Goal: Task Accomplishment & Management: Use online tool/utility

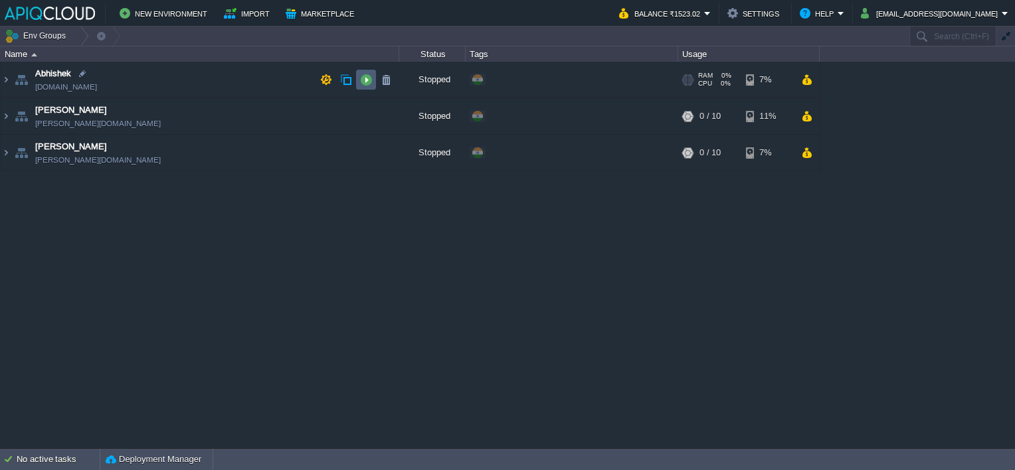
click at [366, 80] on button "button" at bounding box center [366, 80] width 12 height 12
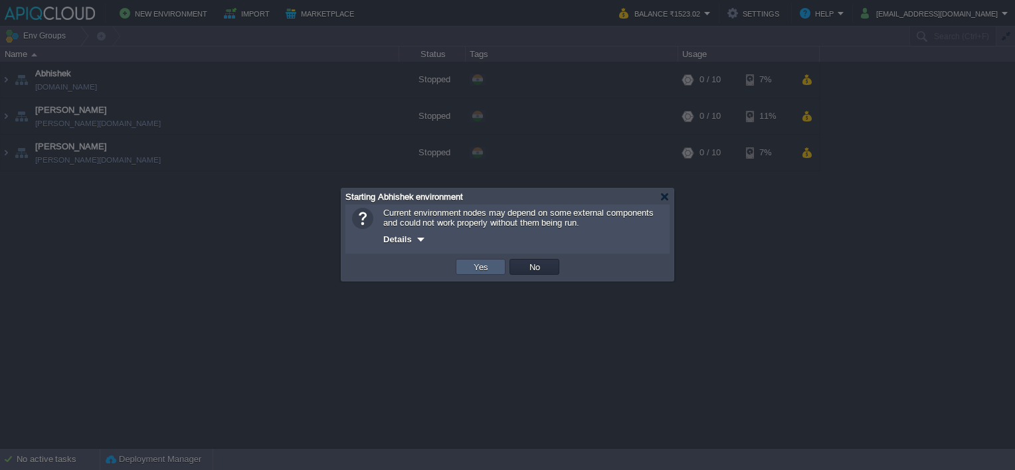
click at [474, 262] on button "Yes" at bounding box center [481, 267] width 23 height 12
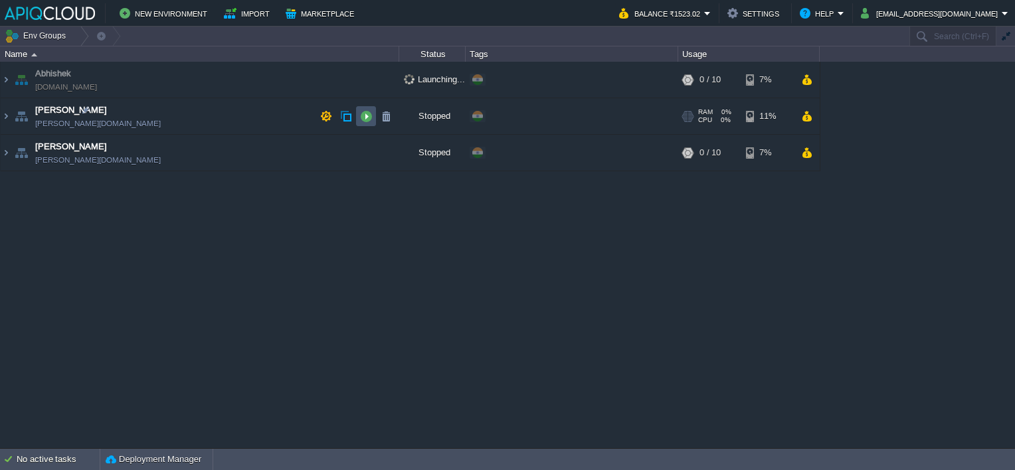
click at [370, 111] on button "button" at bounding box center [366, 116] width 12 height 12
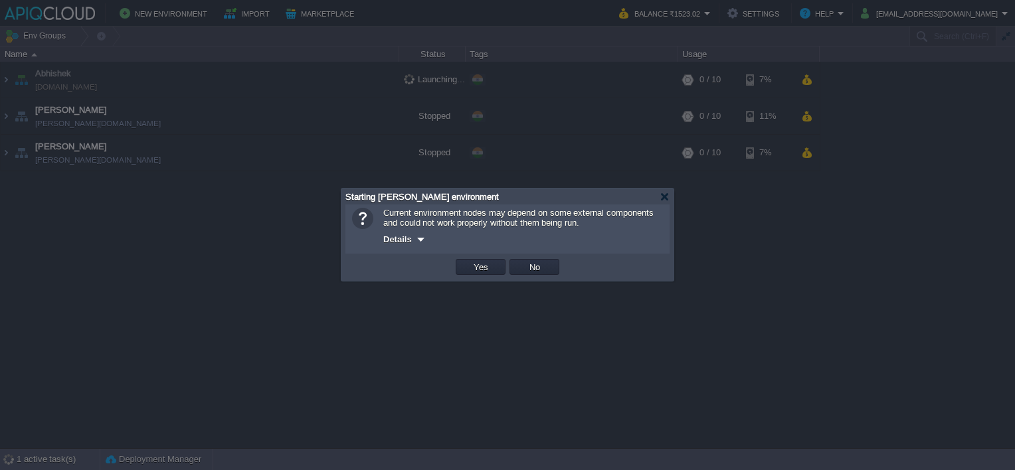
click at [478, 275] on td "Yes" at bounding box center [481, 267] width 54 height 20
click at [478, 265] on button "Yes" at bounding box center [481, 267] width 23 height 12
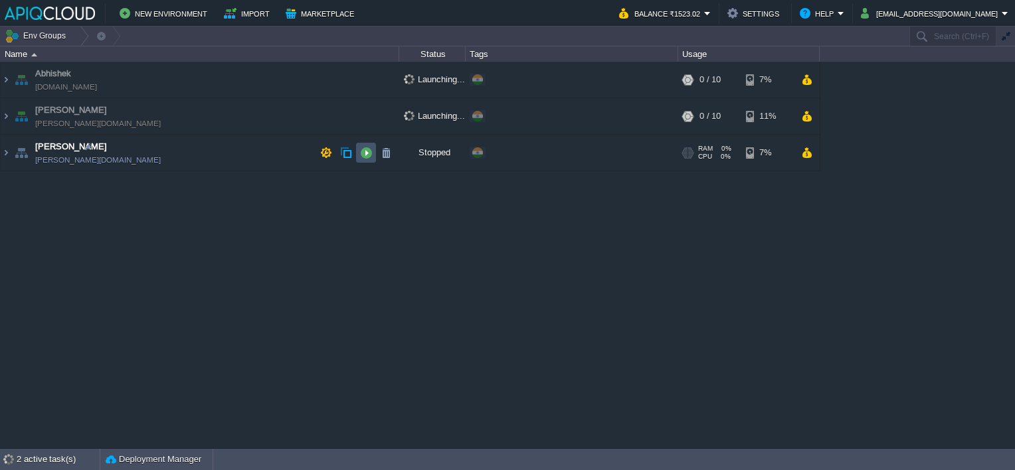
click at [370, 151] on button "button" at bounding box center [366, 153] width 12 height 12
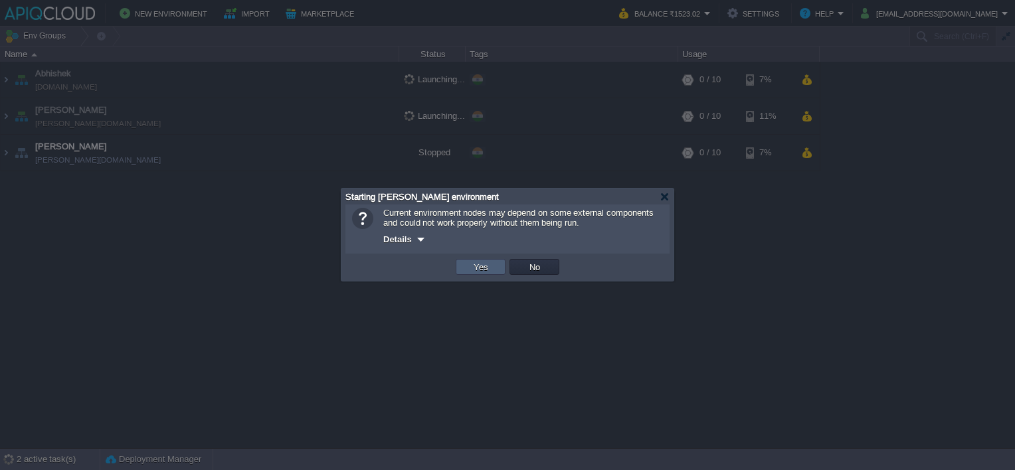
click at [472, 268] on button "Yes" at bounding box center [481, 267] width 23 height 12
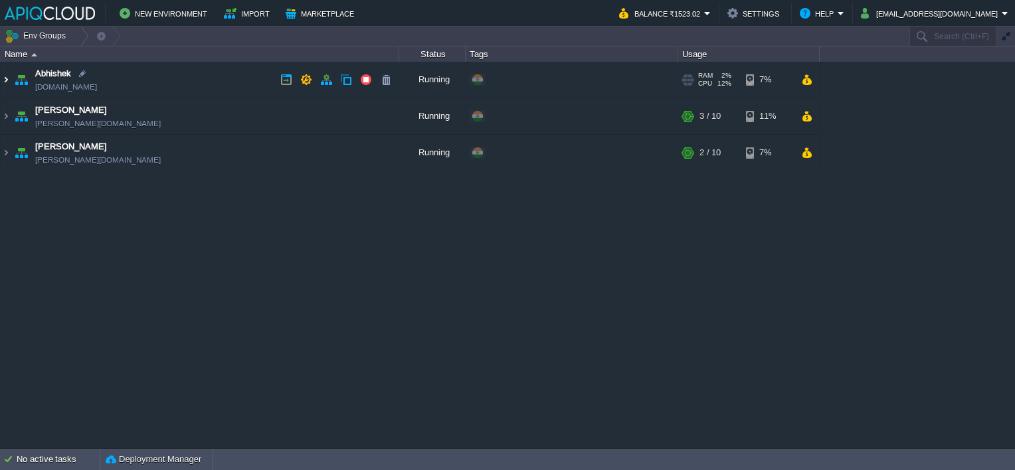
click at [3, 80] on img at bounding box center [6, 80] width 11 height 36
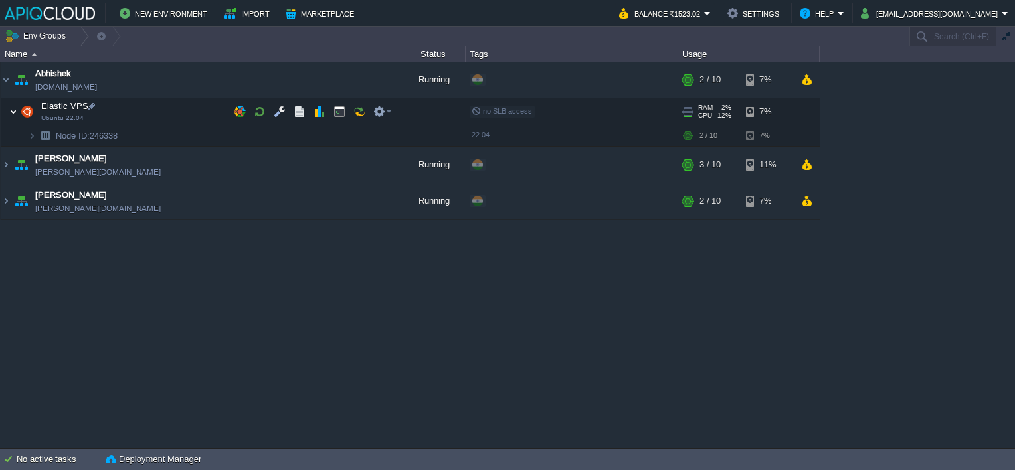
click at [13, 112] on img at bounding box center [13, 111] width 8 height 27
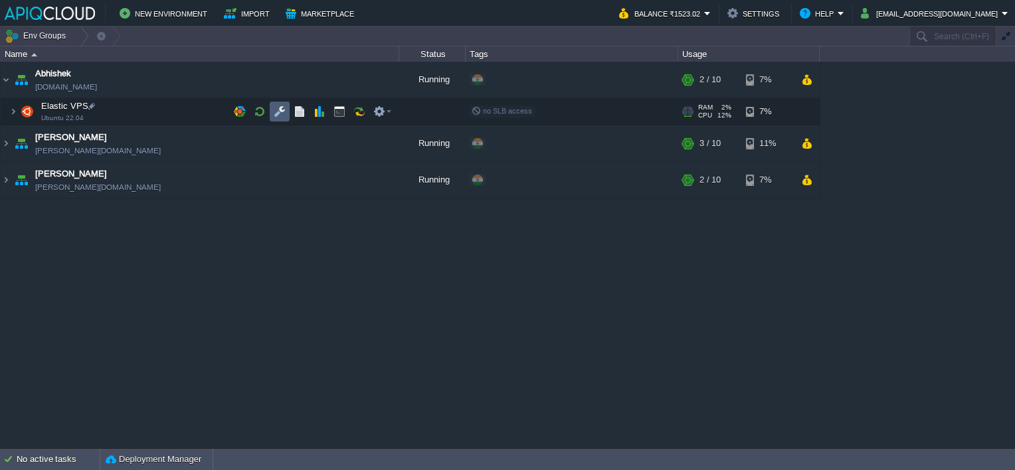
click at [281, 107] on button "button" at bounding box center [280, 112] width 12 height 12
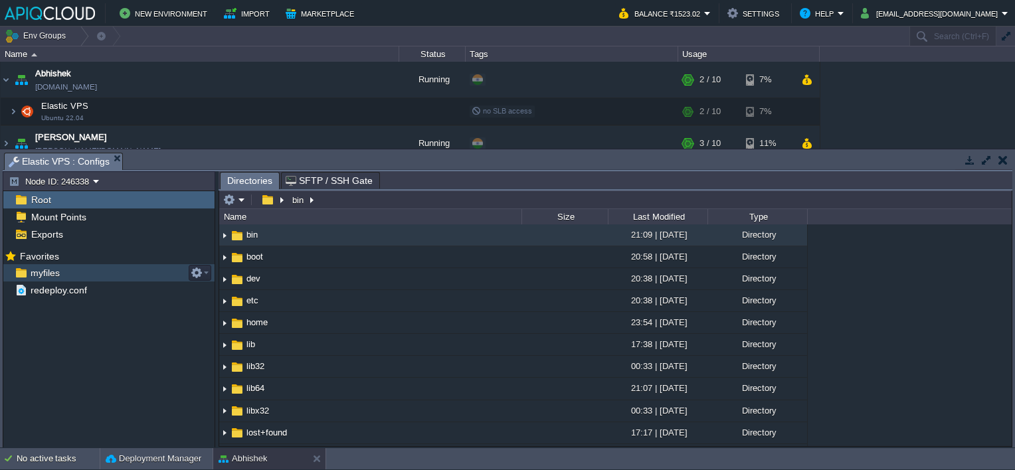
click at [61, 276] on div "myfiles" at bounding box center [108, 272] width 211 height 17
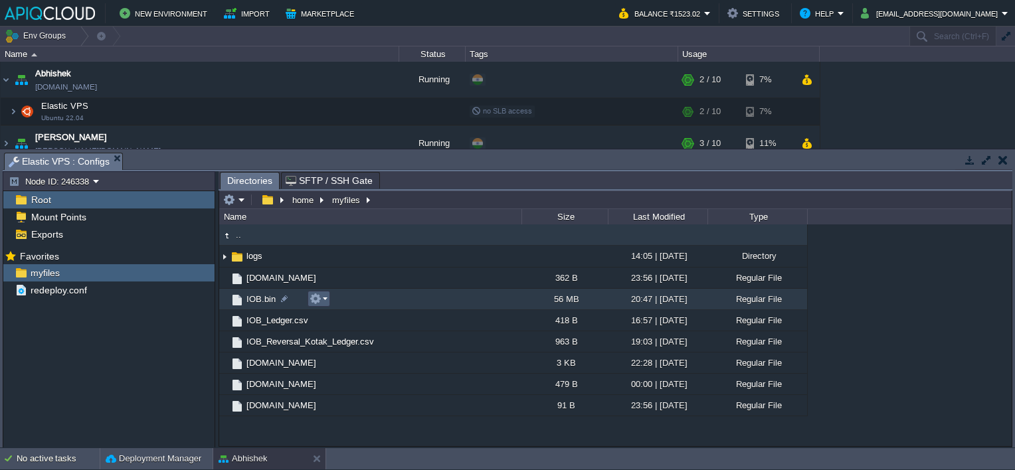
click at [322, 296] on em at bounding box center [319, 299] width 18 height 12
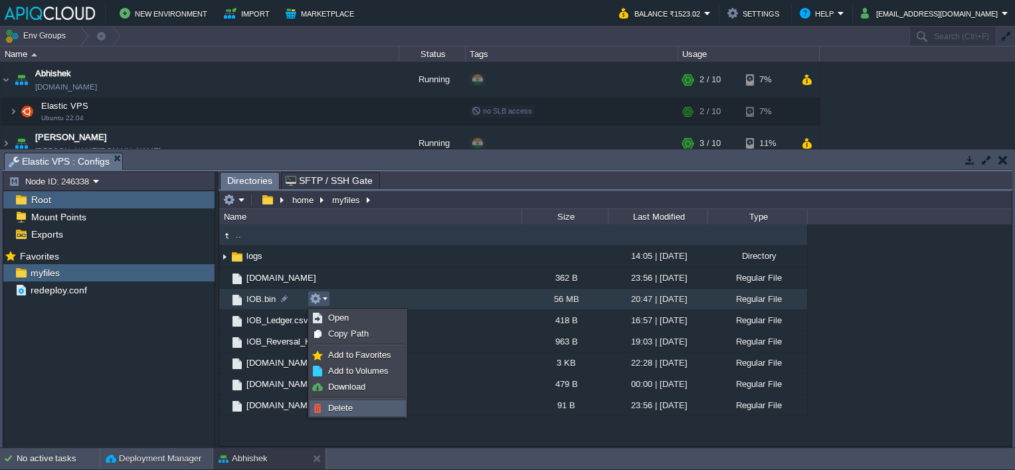
click at [341, 406] on span "Delete" at bounding box center [340, 408] width 25 height 10
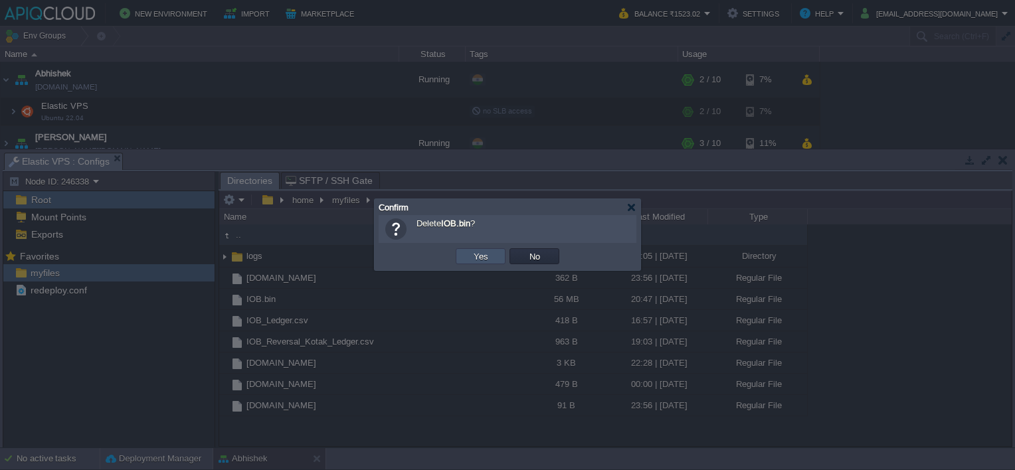
click at [480, 256] on button "Yes" at bounding box center [481, 256] width 23 height 12
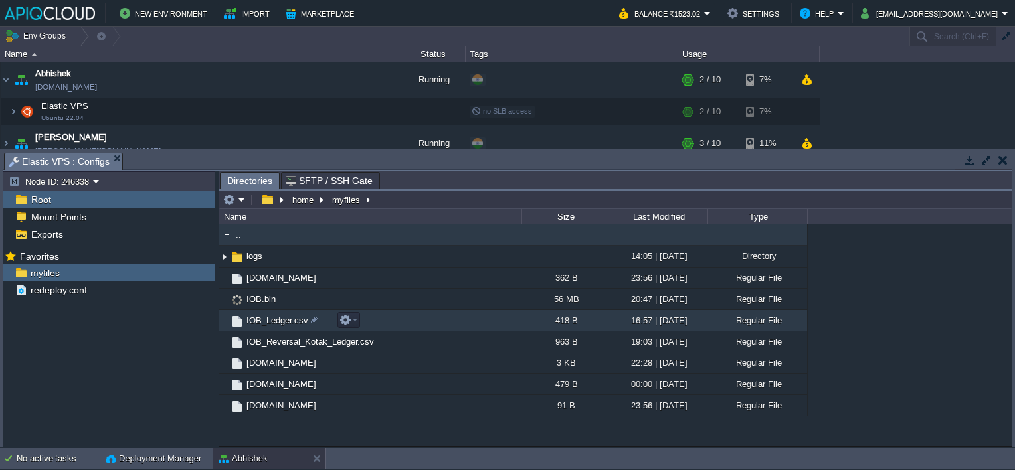
click at [275, 322] on span "IOB_Ledger.csv" at bounding box center [277, 320] width 66 height 11
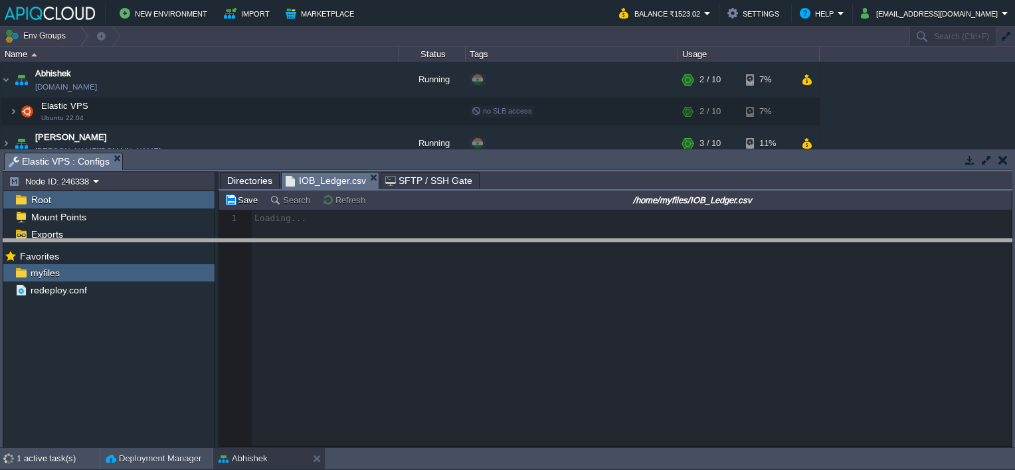
drag, startPoint x: 343, startPoint y: 159, endPoint x: 343, endPoint y: 245, distance: 86.4
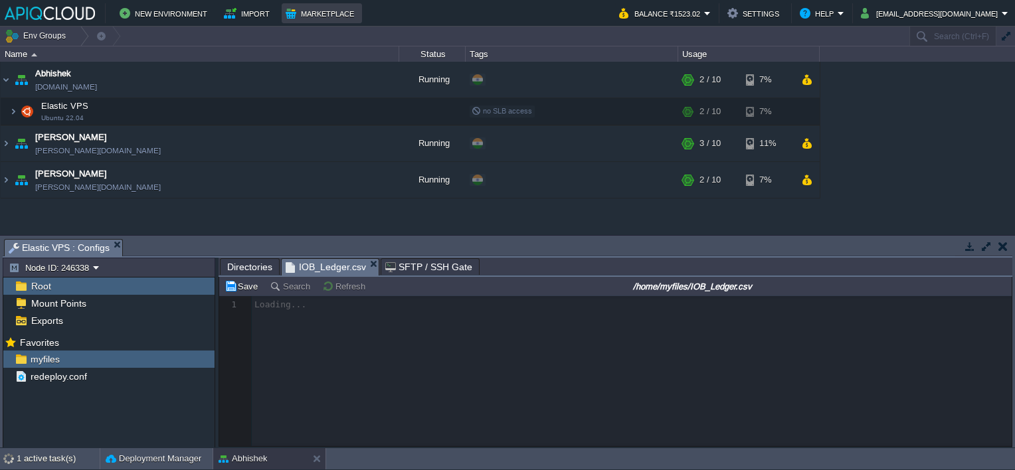
scroll to position [4, 0]
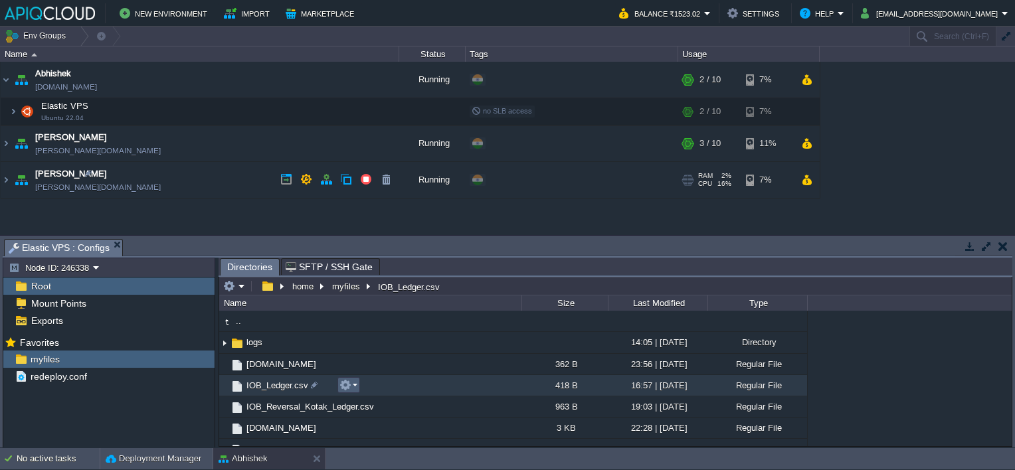
click at [353, 385] on em at bounding box center [348, 385] width 18 height 12
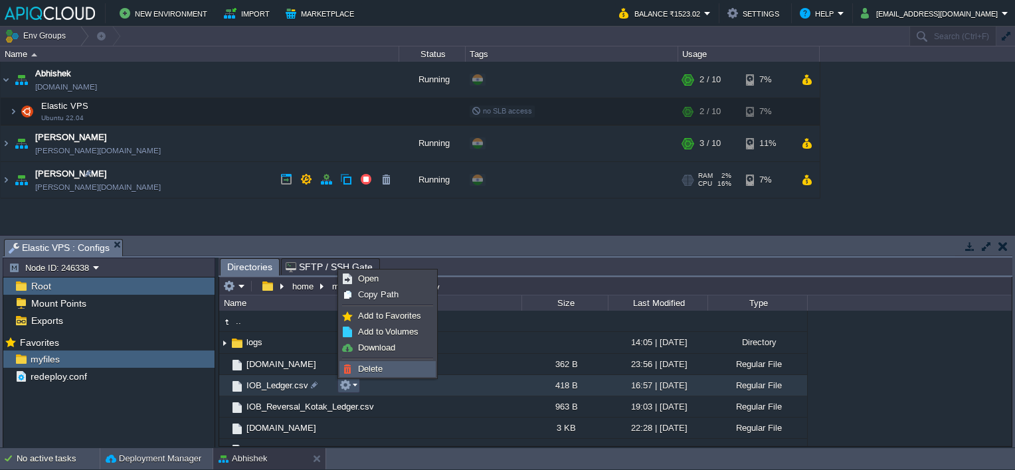
click at [363, 367] on span "Delete" at bounding box center [370, 369] width 25 height 10
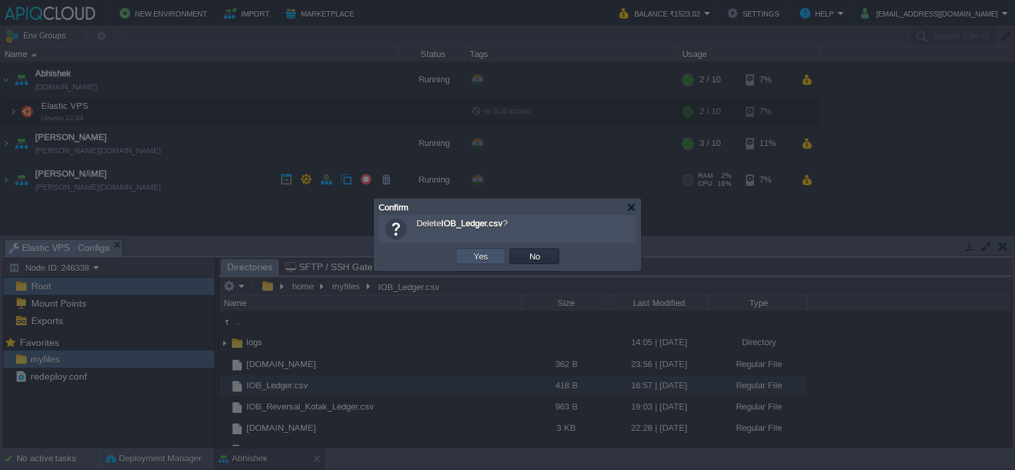
click at [476, 258] on button "Yes" at bounding box center [481, 256] width 23 height 12
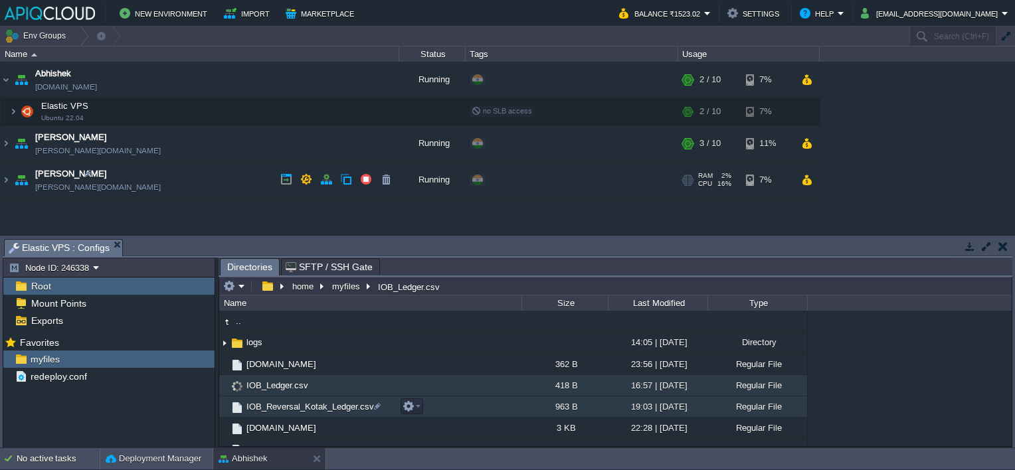
click at [304, 405] on span "IOB_Reversal_Kotak_Ledger.csv" at bounding box center [310, 406] width 132 height 11
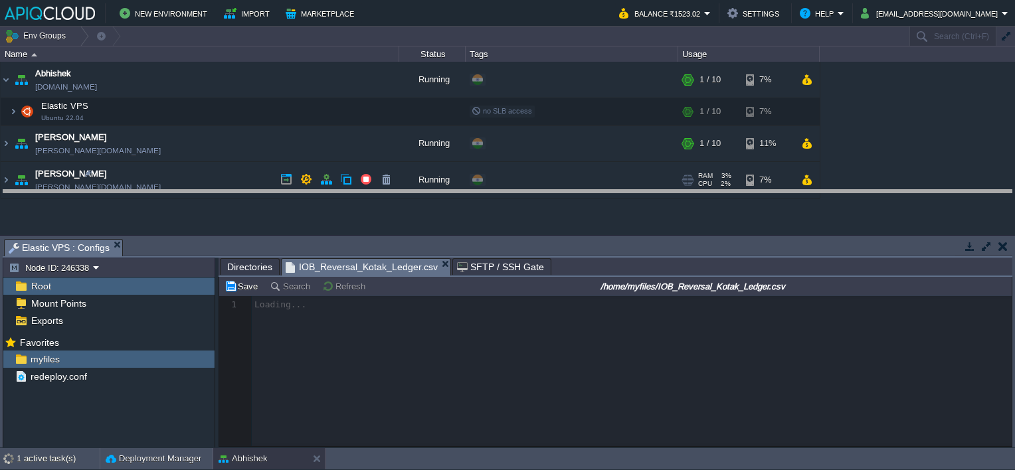
drag, startPoint x: 449, startPoint y: 242, endPoint x: 460, endPoint y: 193, distance: 50.4
click at [460, 193] on body "New Environment Import Marketplace Bonus ₹0.00 Upgrade Account Balance ₹1523.02…" at bounding box center [507, 235] width 1015 height 470
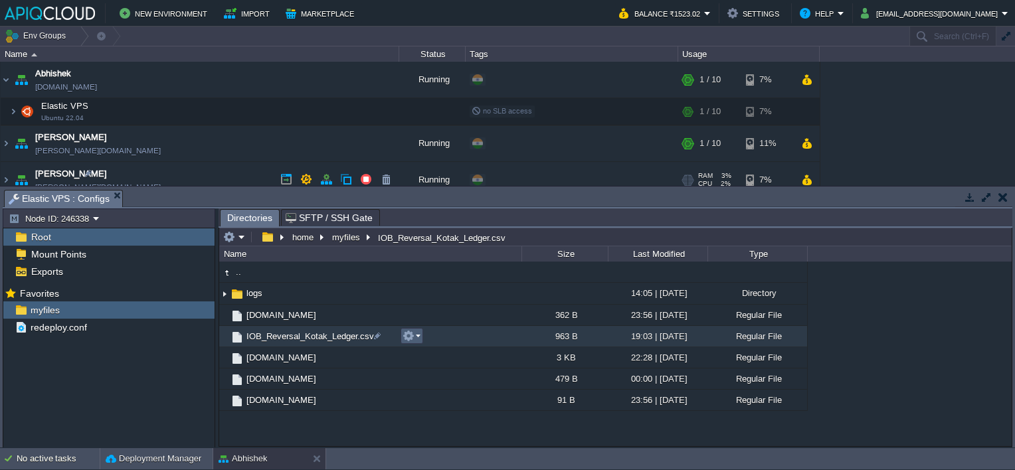
click at [411, 332] on button "button" at bounding box center [409, 336] width 12 height 12
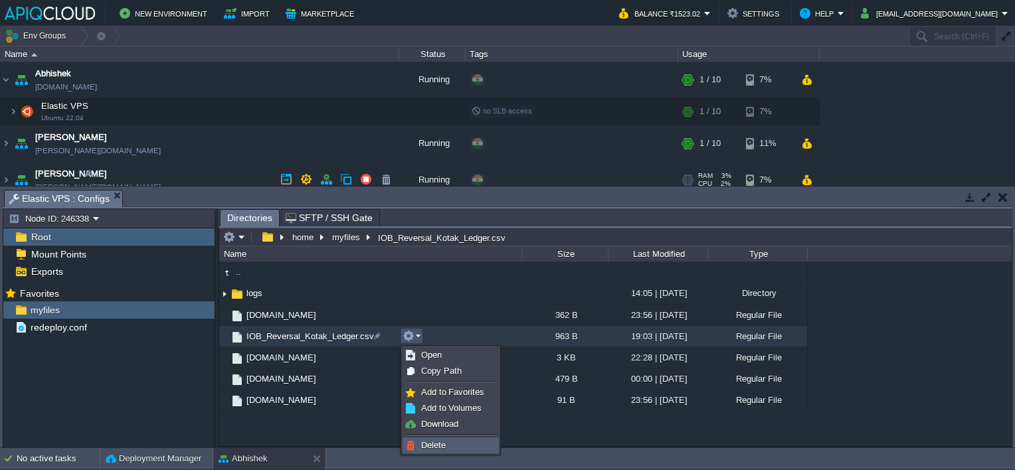
click at [428, 441] on span "Delete" at bounding box center [433, 445] width 25 height 10
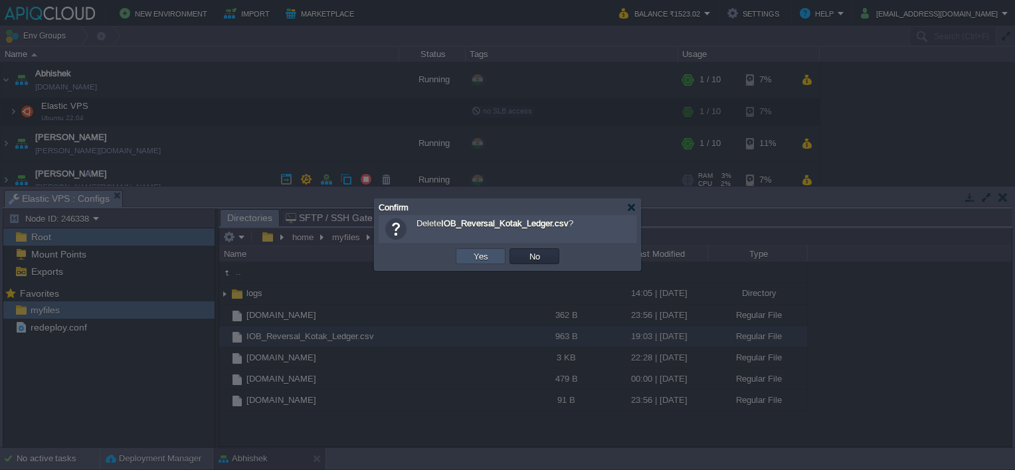
click at [489, 252] on button "Yes" at bounding box center [481, 256] width 23 height 12
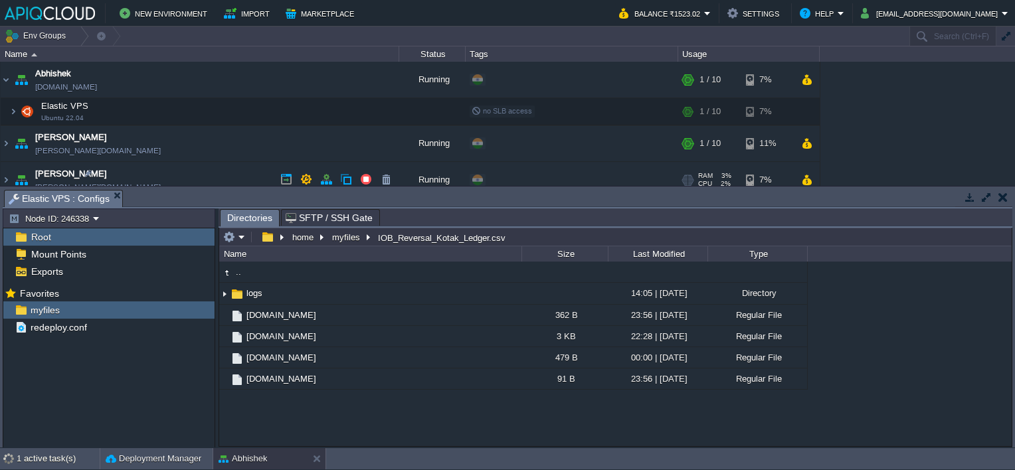
click at [1002, 194] on button "button" at bounding box center [1002, 197] width 9 height 12
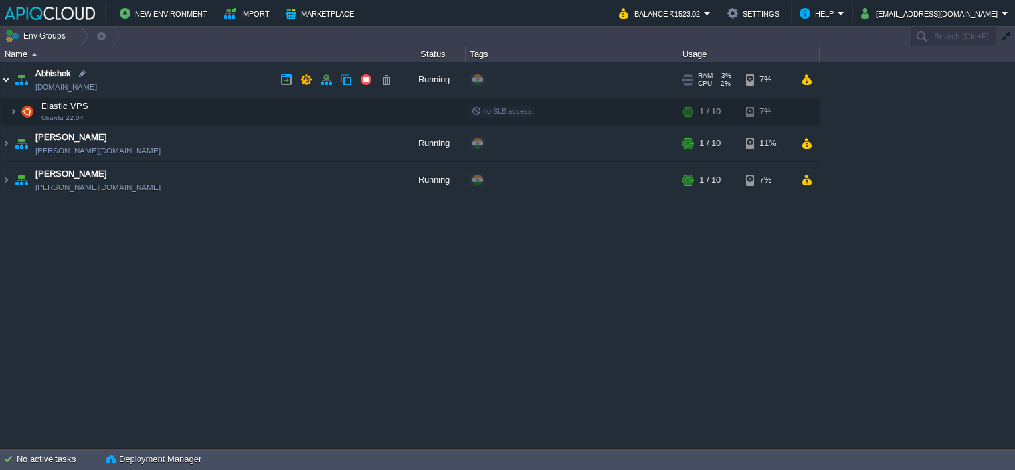
click at [3, 80] on img at bounding box center [6, 80] width 11 height 36
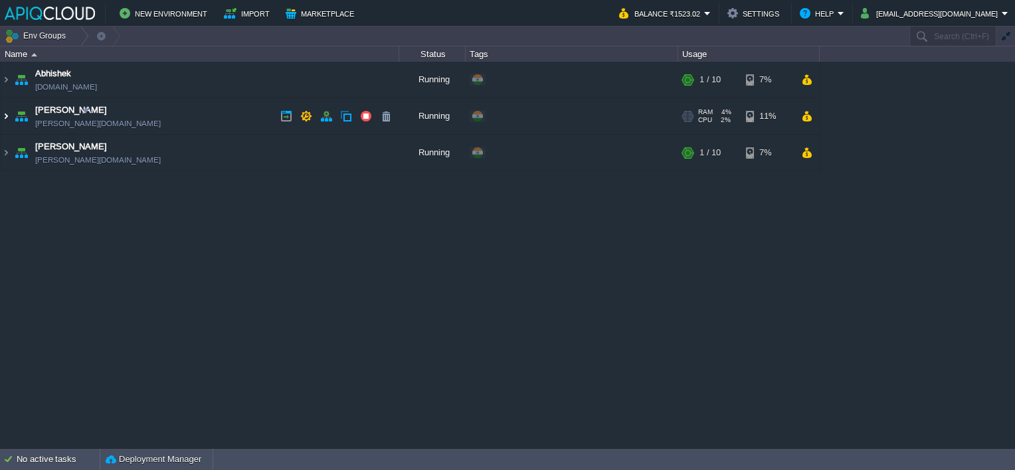
drag, startPoint x: 7, startPoint y: 112, endPoint x: 16, endPoint y: 117, distance: 10.7
click at [7, 112] on img at bounding box center [6, 116] width 11 height 36
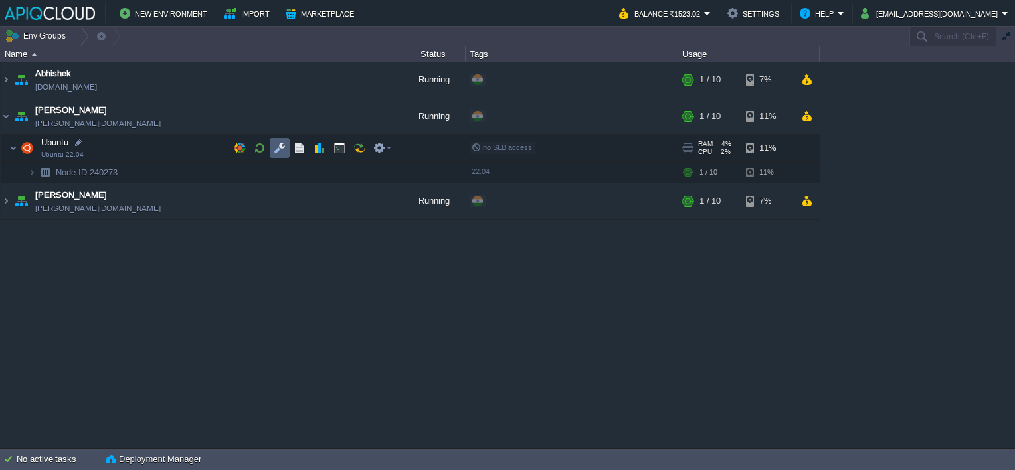
click at [278, 147] on button "button" at bounding box center [280, 148] width 12 height 12
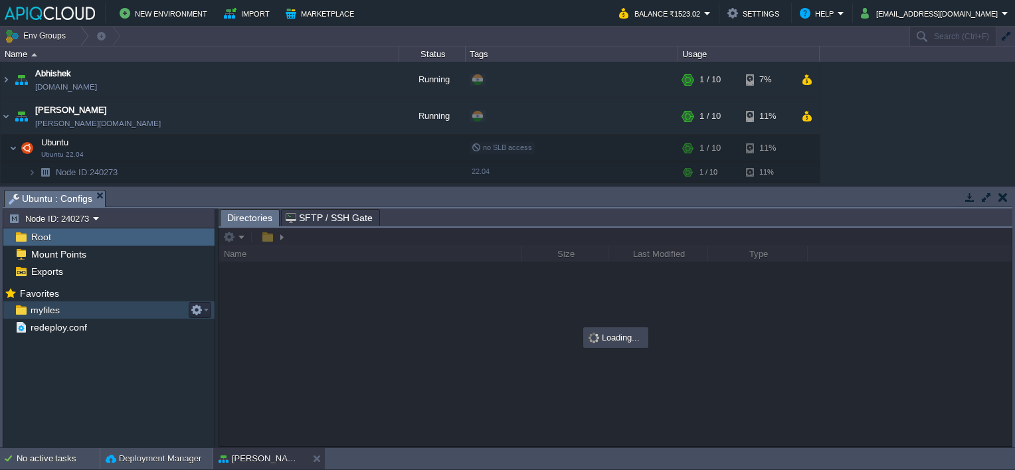
click at [45, 314] on span "myfiles" at bounding box center [45, 310] width 34 height 12
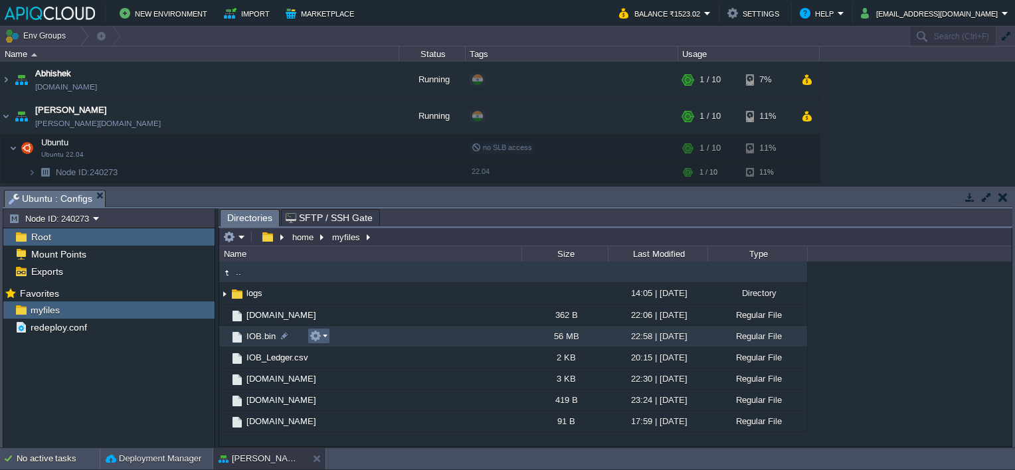
click at [328, 330] on td at bounding box center [319, 336] width 23 height 16
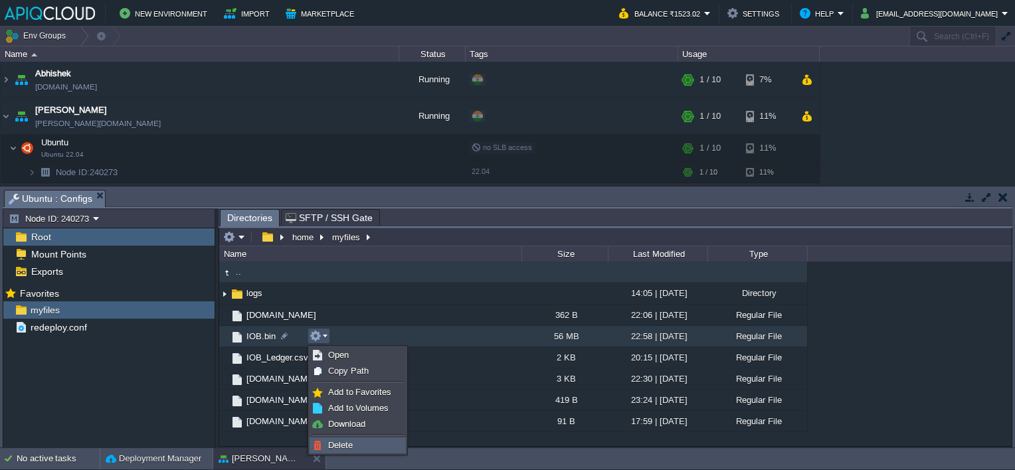
click at [351, 447] on span "Delete" at bounding box center [340, 445] width 25 height 10
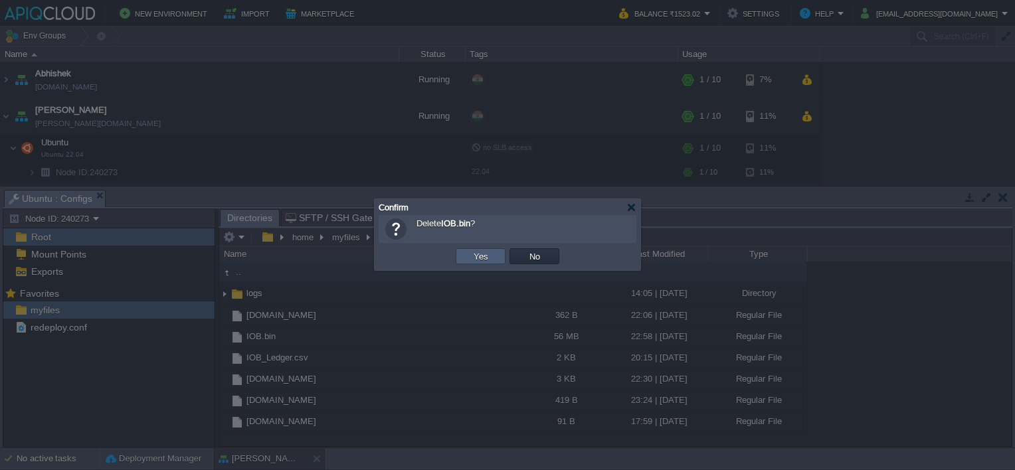
click at [484, 251] on button "Yes" at bounding box center [481, 256] width 23 height 12
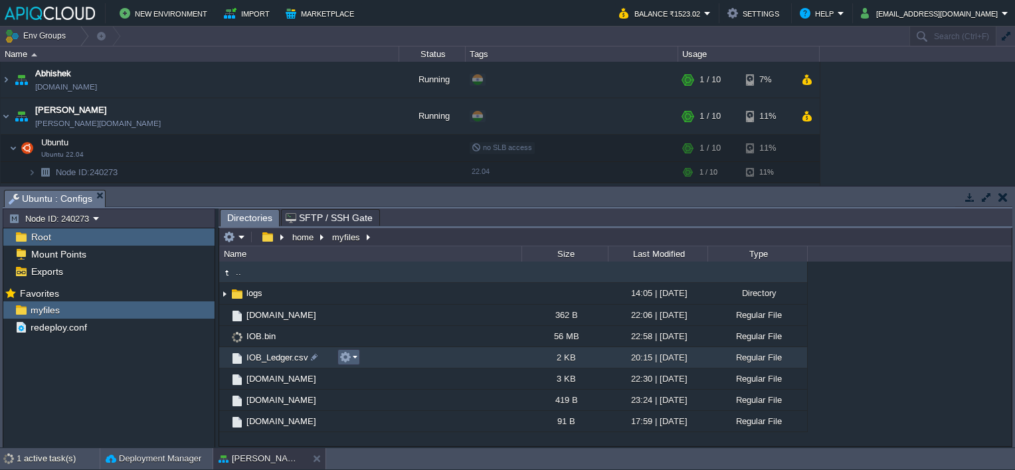
click at [351, 357] on em at bounding box center [348, 357] width 18 height 12
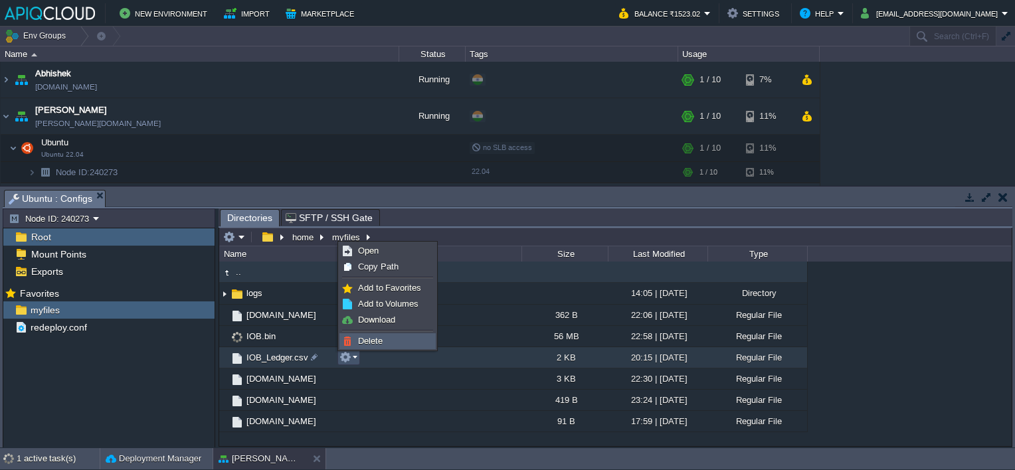
click at [382, 337] on span "Delete" at bounding box center [370, 341] width 25 height 10
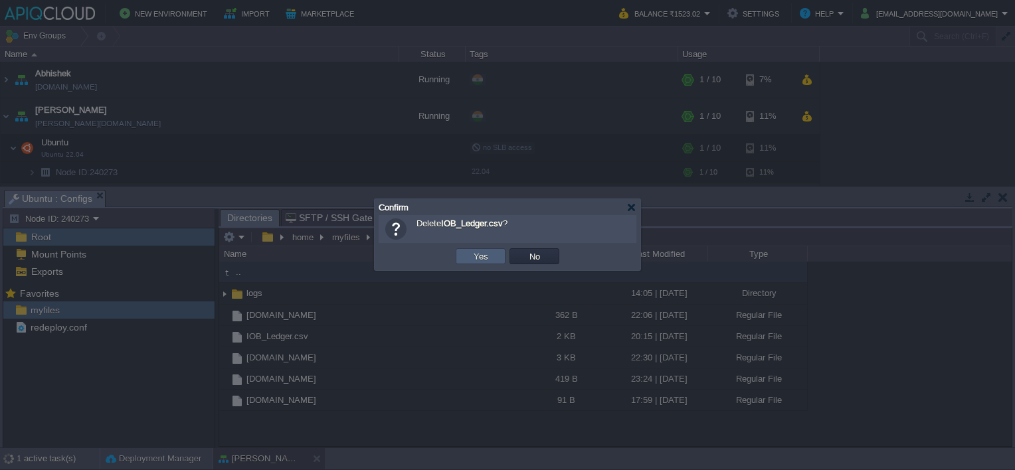
click at [474, 256] on button "Yes" at bounding box center [481, 256] width 23 height 12
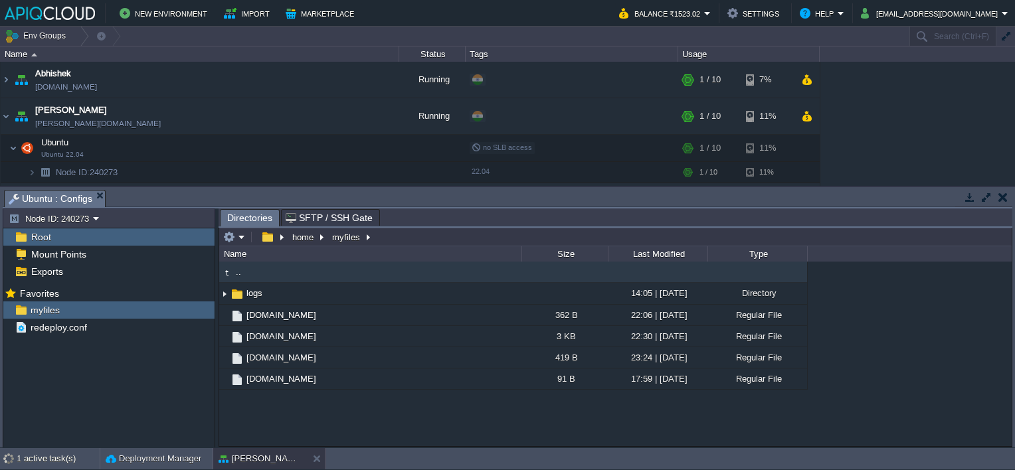
click at [997, 199] on td at bounding box center [1002, 197] width 17 height 16
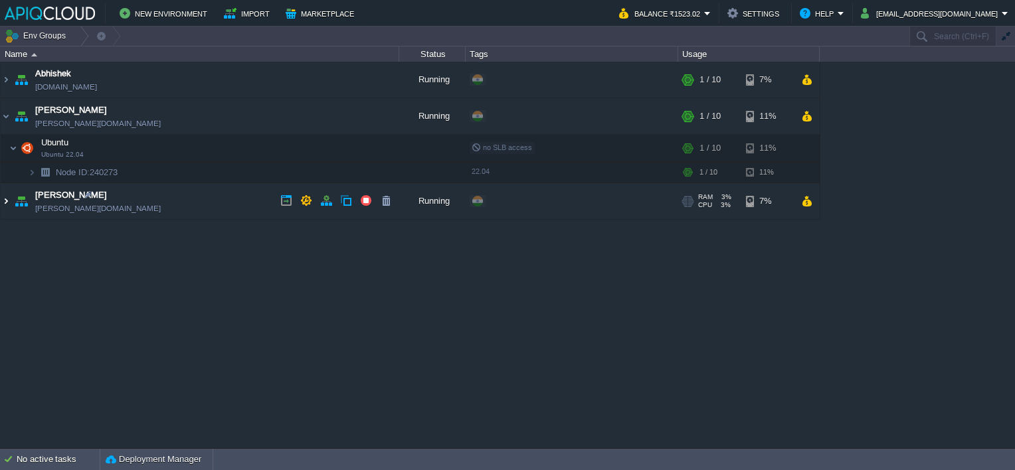
click at [7, 200] on img at bounding box center [6, 201] width 11 height 36
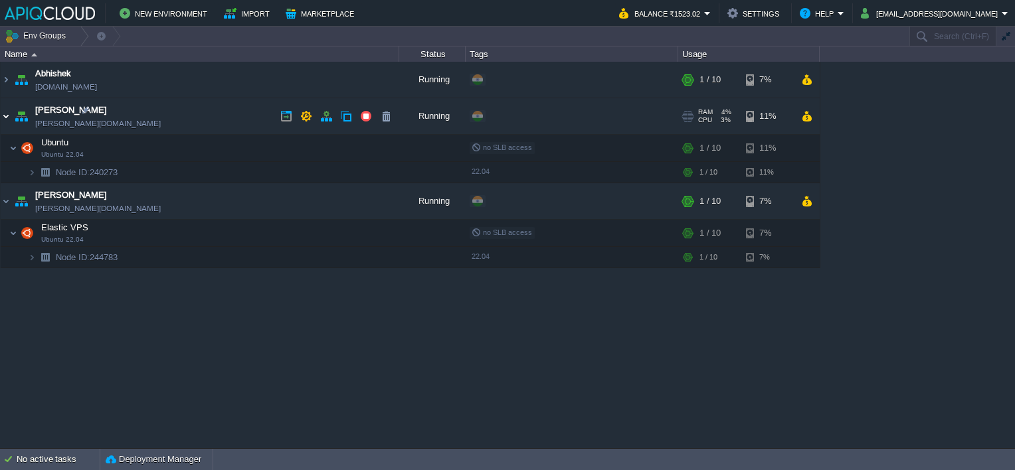
click at [6, 116] on img at bounding box center [6, 116] width 11 height 36
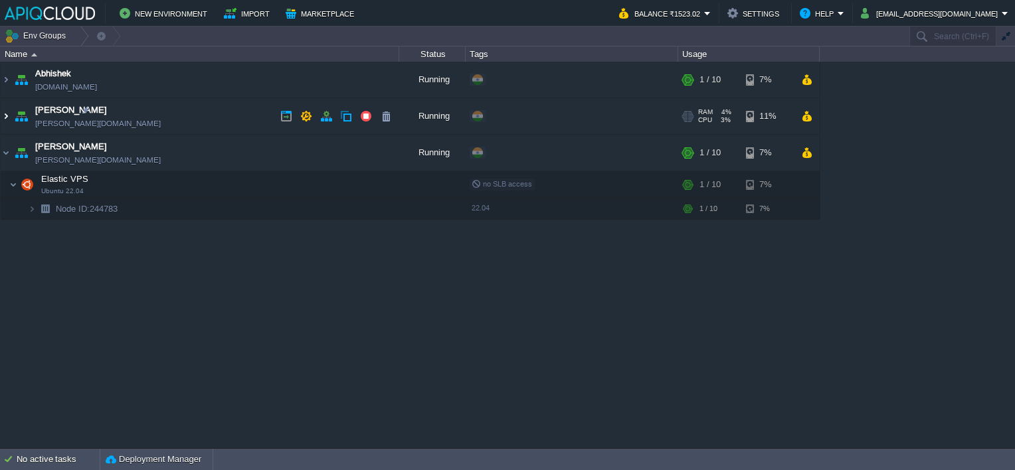
click at [5, 121] on img at bounding box center [6, 116] width 11 height 36
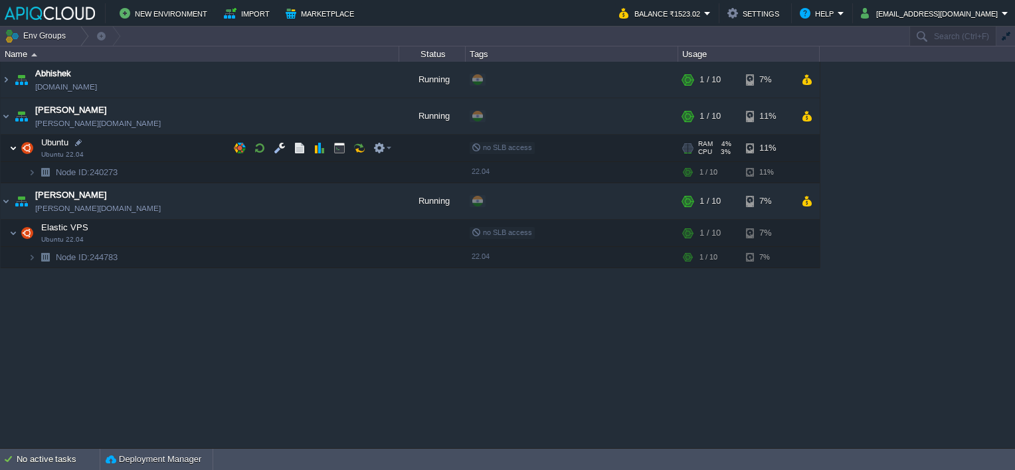
click at [13, 145] on img at bounding box center [13, 148] width 8 height 27
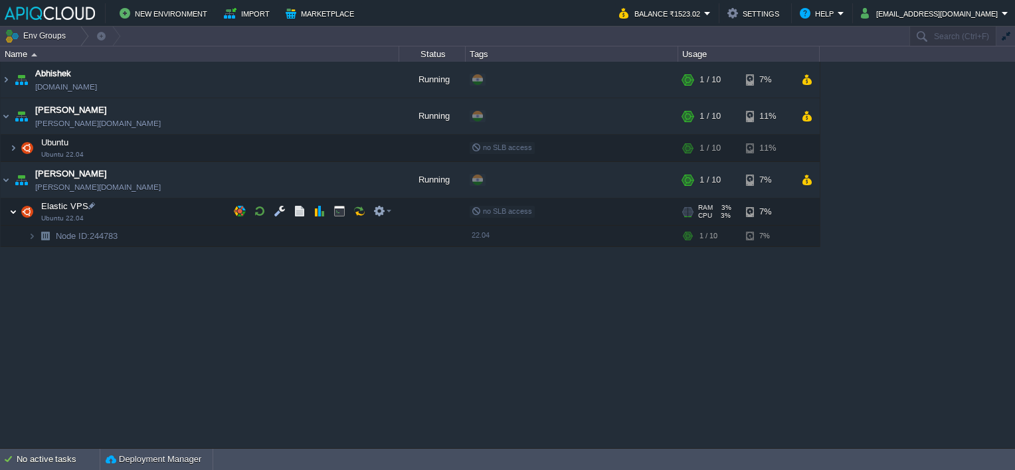
click at [13, 206] on img at bounding box center [13, 212] width 8 height 27
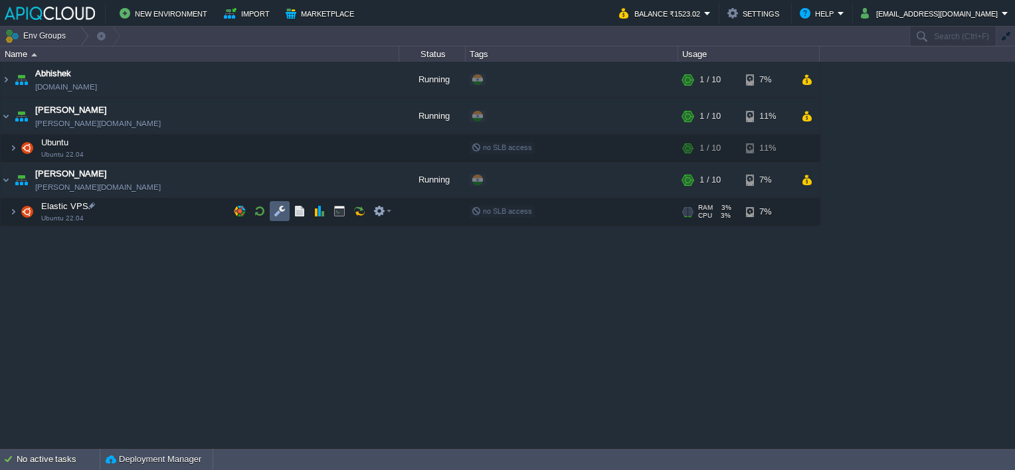
click at [282, 208] on button "button" at bounding box center [280, 211] width 12 height 12
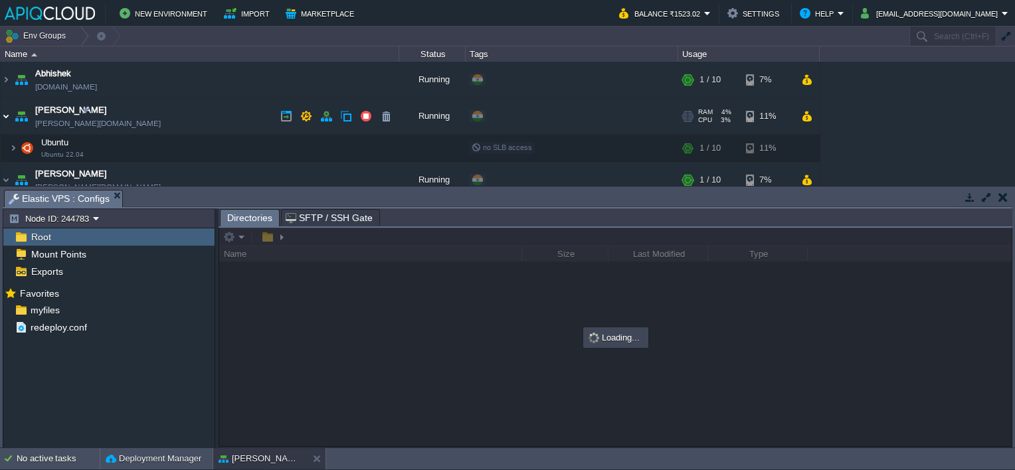
click at [8, 114] on img at bounding box center [6, 116] width 11 height 36
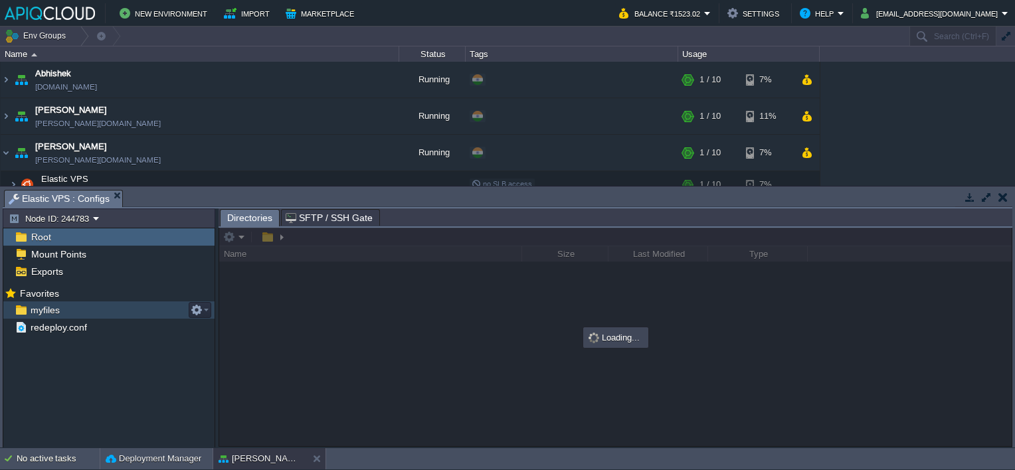
click at [41, 304] on link "myfiles" at bounding box center [45, 310] width 34 height 12
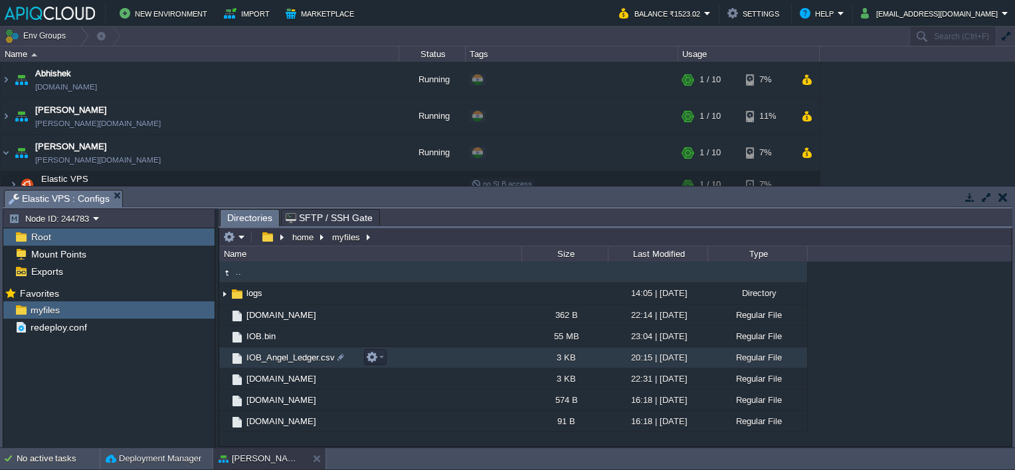
click at [272, 348] on td "IOB_Angel_Ledger.csv" at bounding box center [370, 357] width 302 height 21
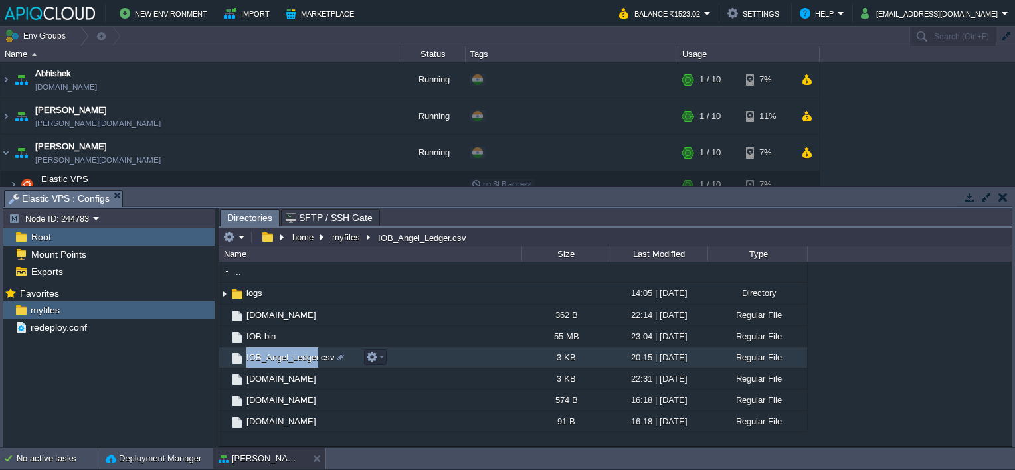
click at [272, 348] on td "IOB_Angel_Ledger.csv" at bounding box center [370, 357] width 302 height 21
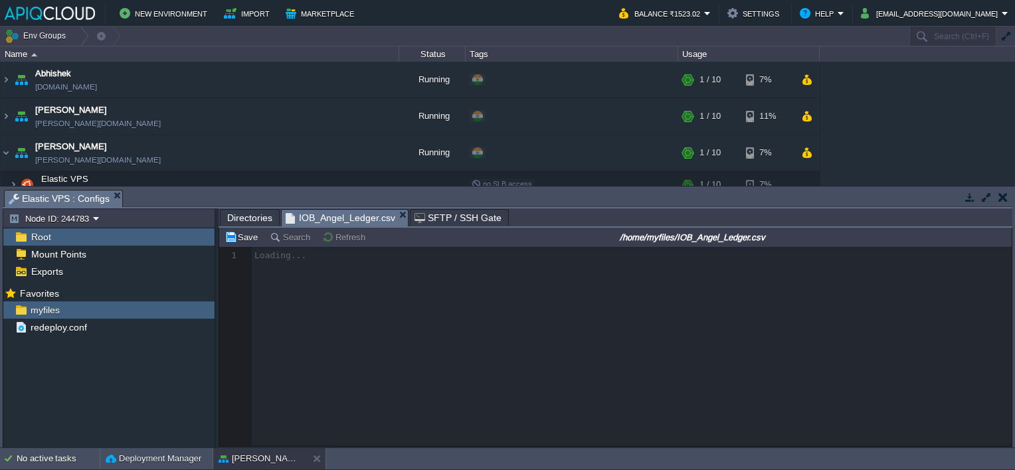
click at [250, 219] on span "Directories" at bounding box center [249, 218] width 45 height 16
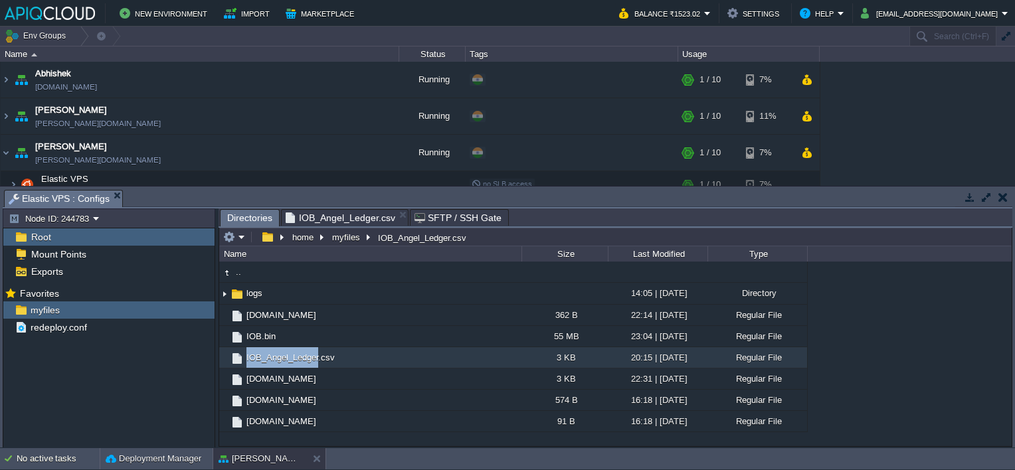
click at [343, 223] on span "IOB_Angel_Ledger.csv" at bounding box center [341, 218] width 110 height 16
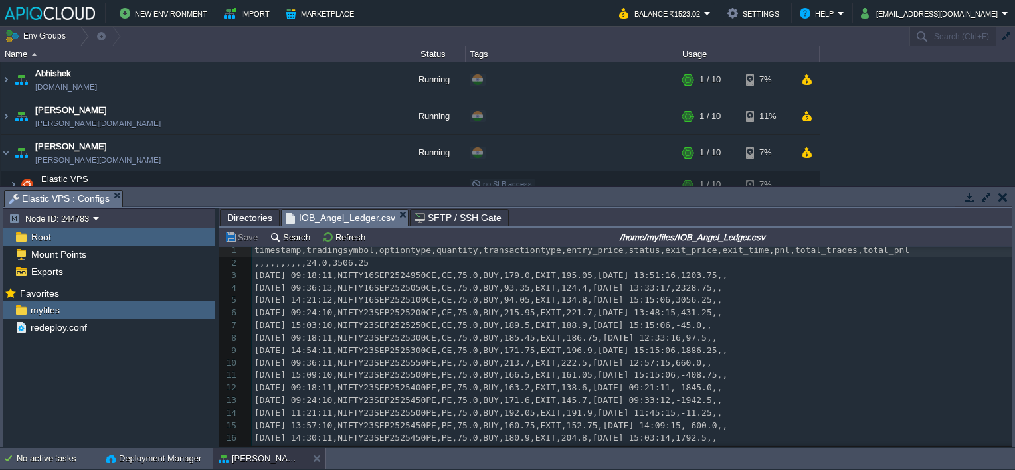
scroll to position [0, 0]
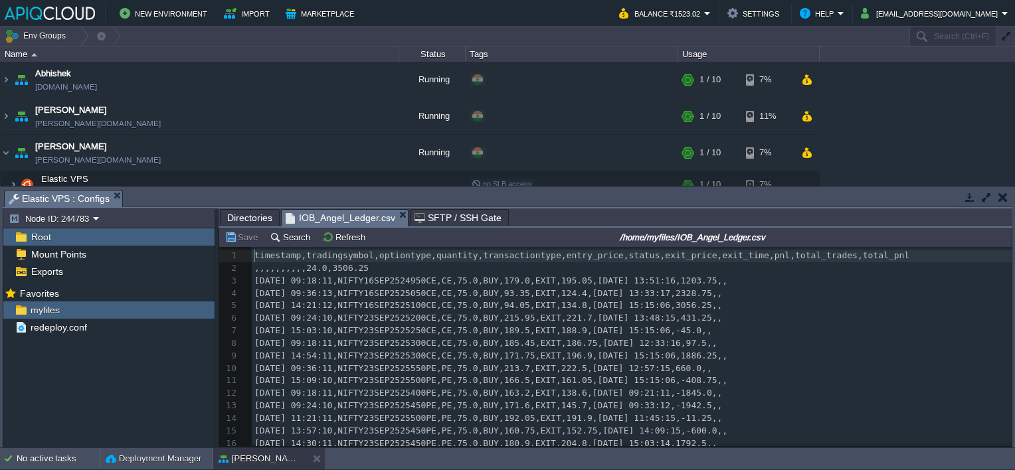
click at [390, 215] on em "IOB_Angel_Ledger.csv" at bounding box center [347, 218] width 122 height 17
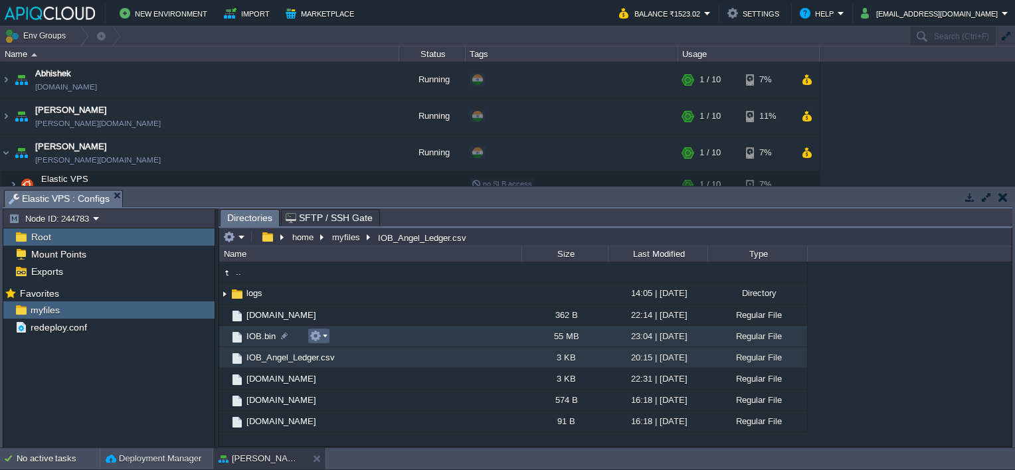
click at [319, 334] on button "button" at bounding box center [316, 336] width 12 height 12
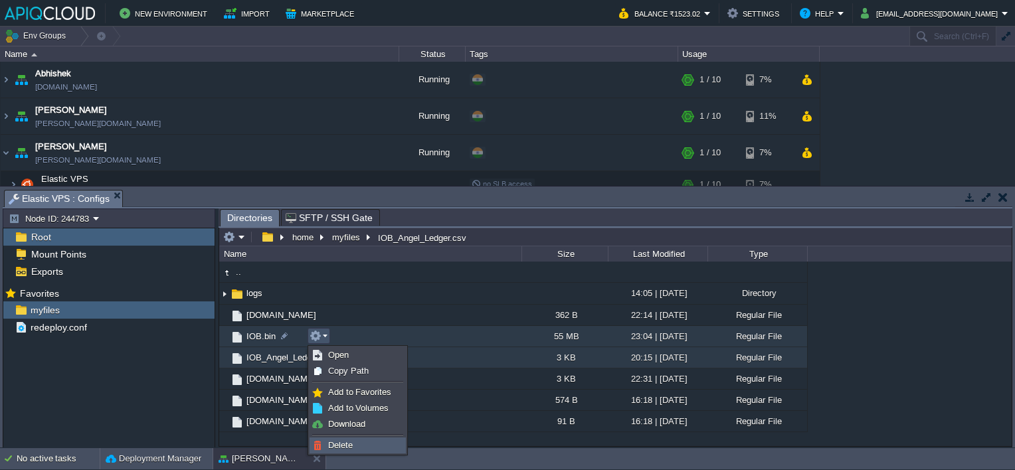
click at [335, 438] on li "Delete" at bounding box center [358, 446] width 96 height 16
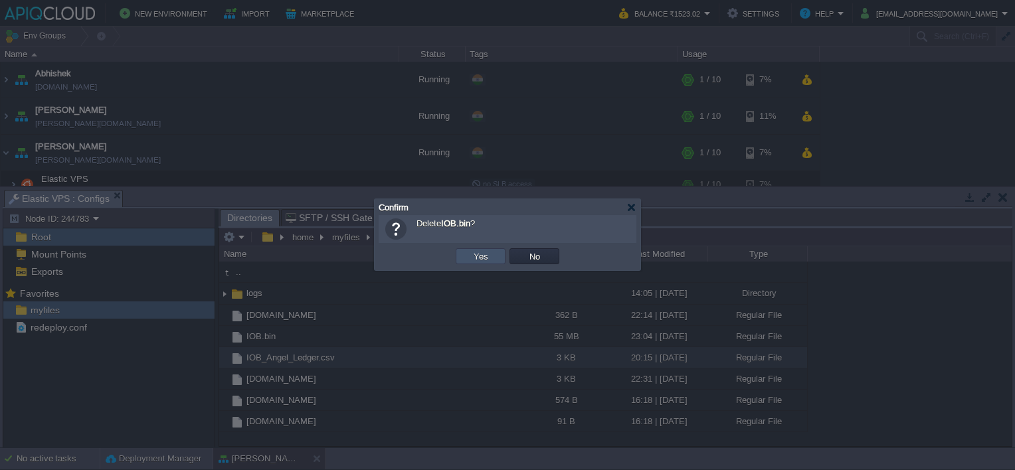
click at [480, 253] on button "Yes" at bounding box center [481, 256] width 23 height 12
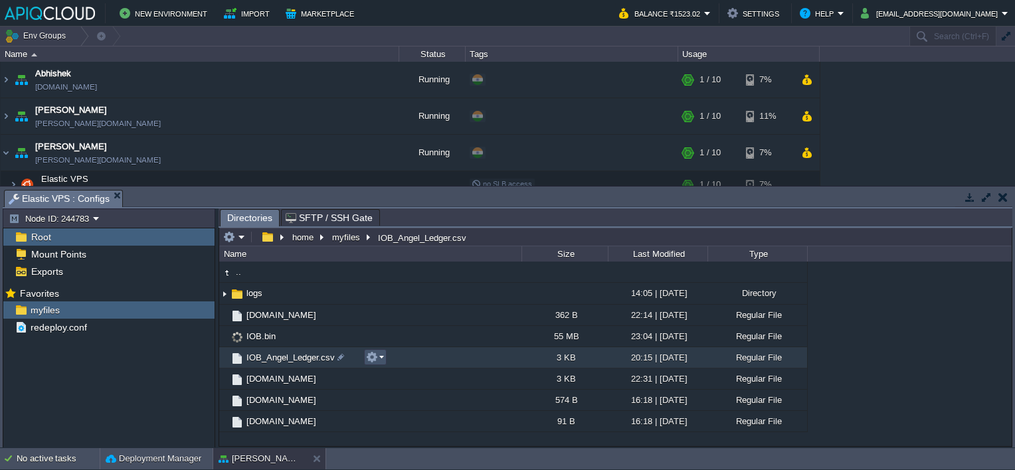
click at [371, 355] on button "button" at bounding box center [372, 357] width 12 height 12
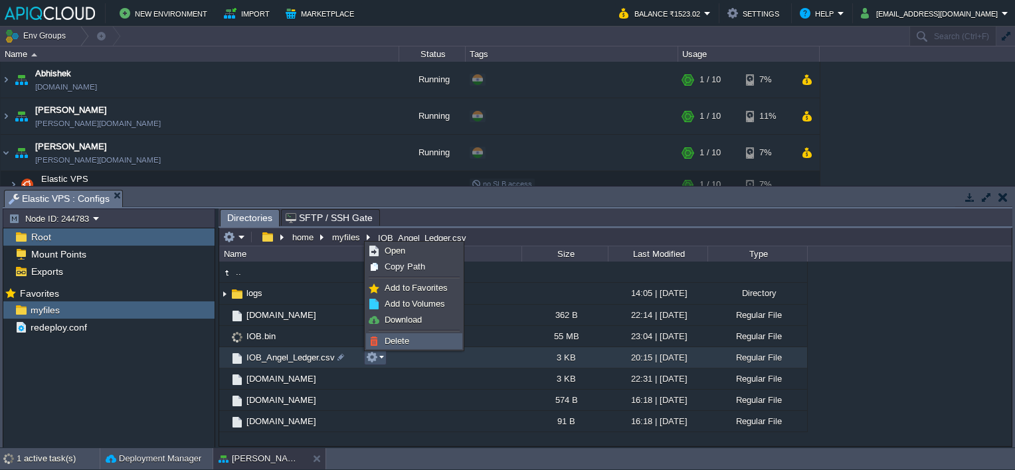
click at [401, 337] on span "Delete" at bounding box center [397, 341] width 25 height 10
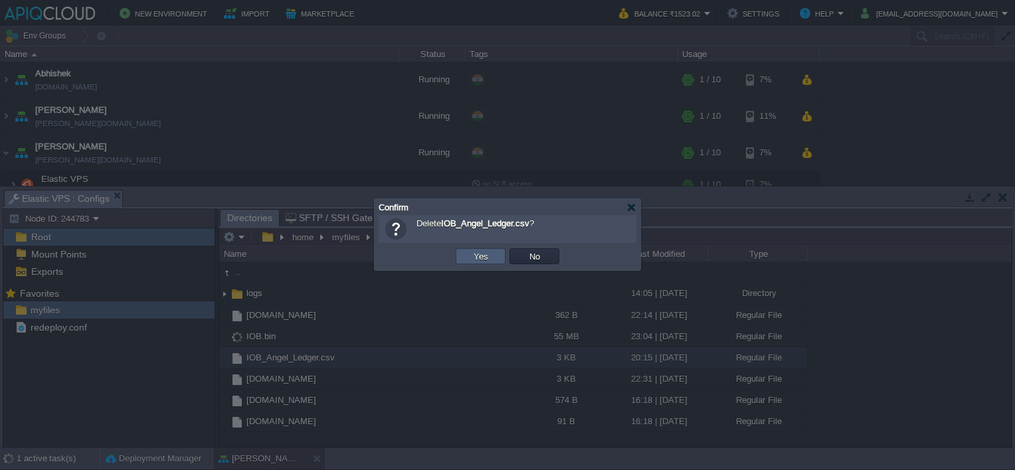
click at [492, 256] on td "Yes" at bounding box center [481, 256] width 50 height 16
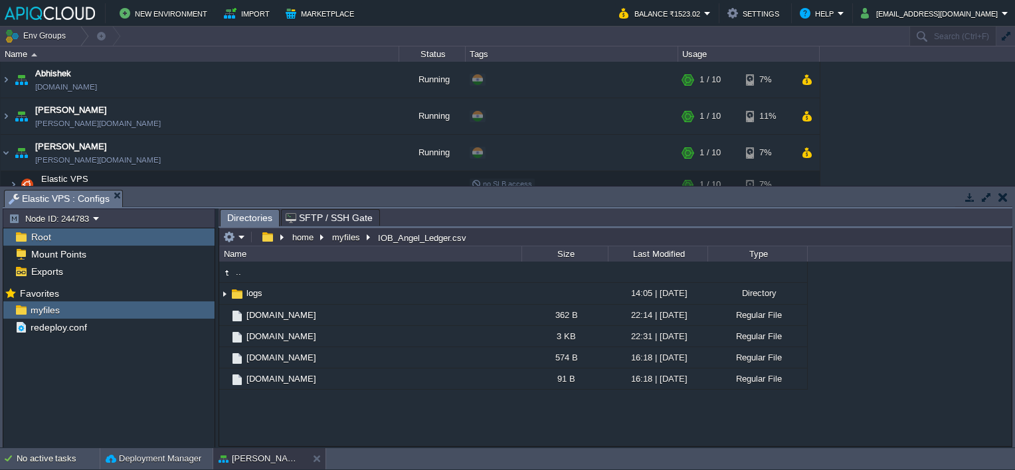
click at [1004, 194] on button "button" at bounding box center [1002, 197] width 9 height 12
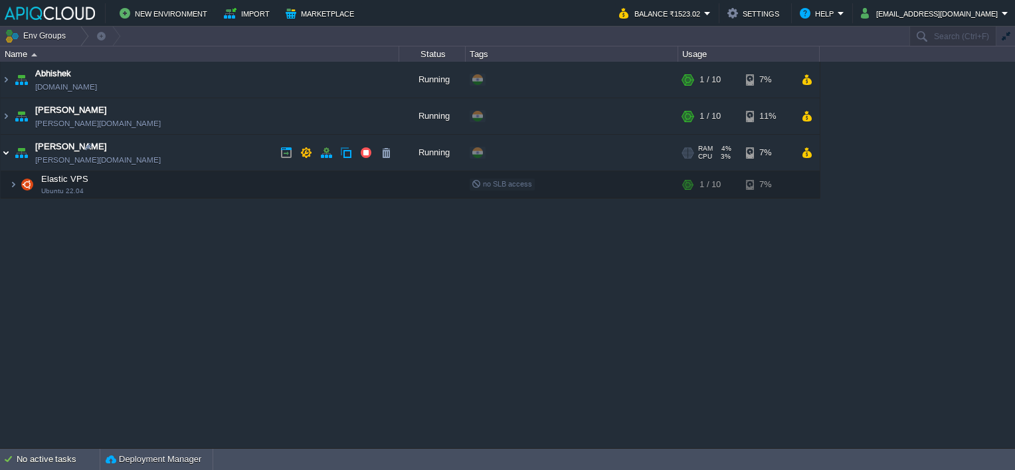
drag, startPoint x: 3, startPoint y: 151, endPoint x: 13, endPoint y: 146, distance: 11.6
click at [3, 151] on img at bounding box center [6, 153] width 11 height 36
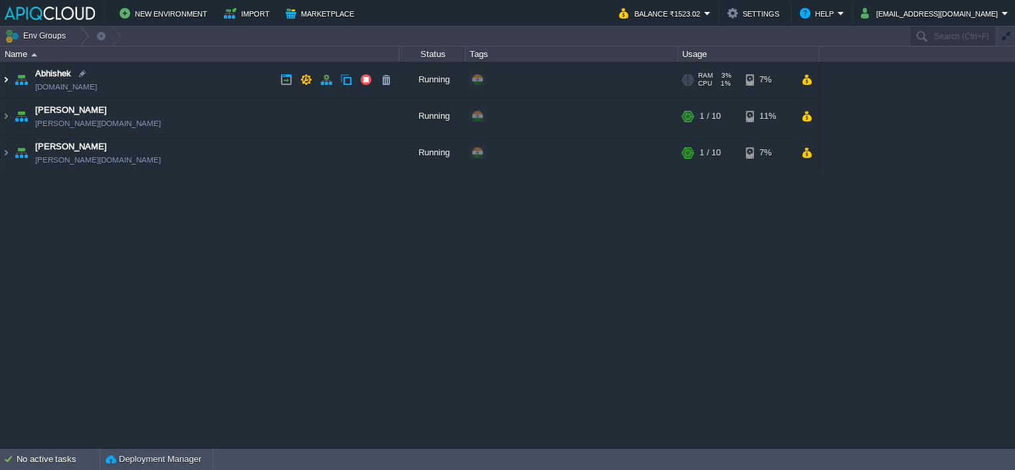
click at [8, 77] on img at bounding box center [6, 80] width 11 height 36
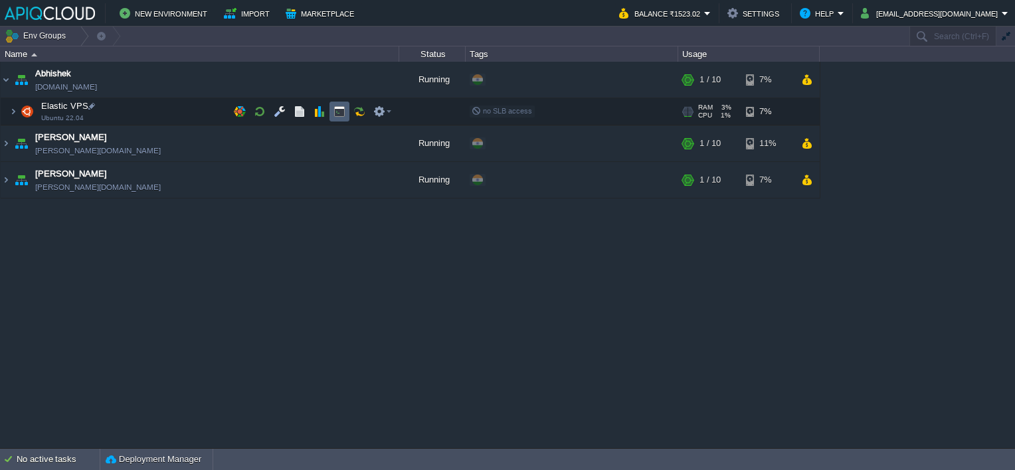
click at [340, 107] on button "button" at bounding box center [339, 112] width 12 height 12
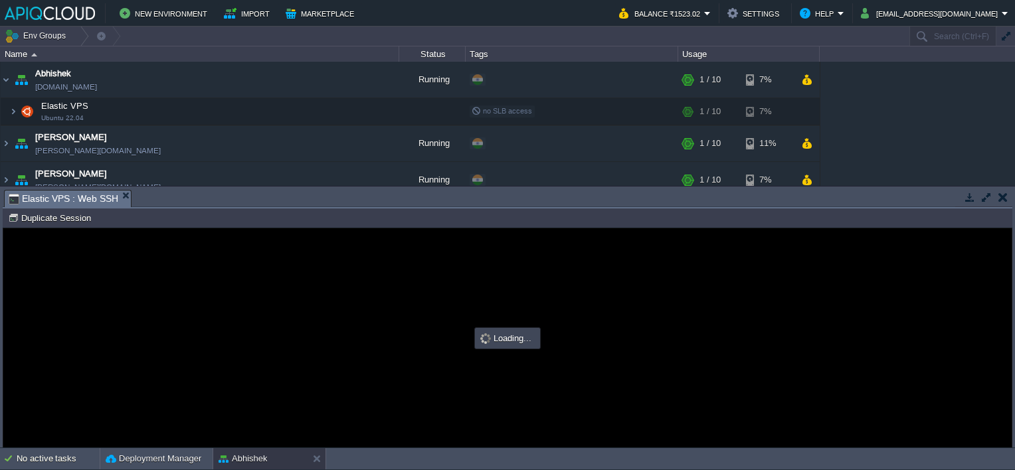
type input "#000000"
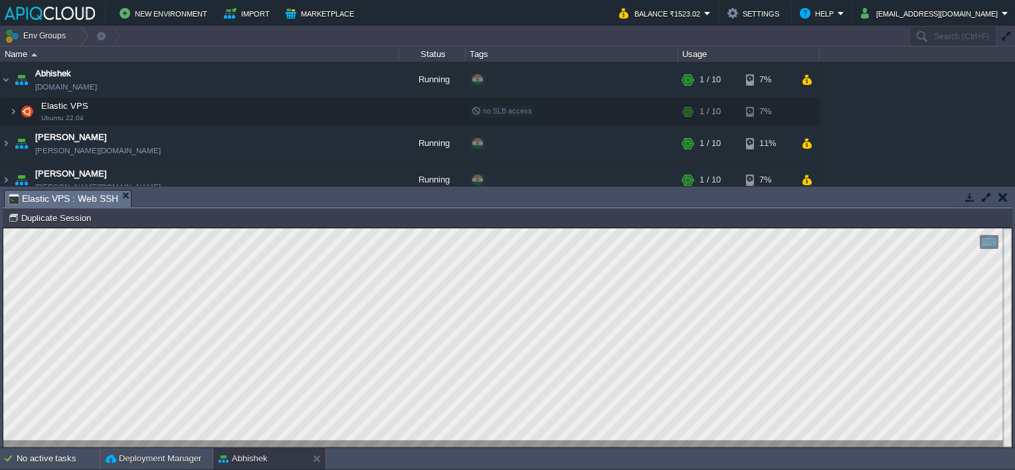
click at [999, 198] on button "button" at bounding box center [1002, 197] width 9 height 12
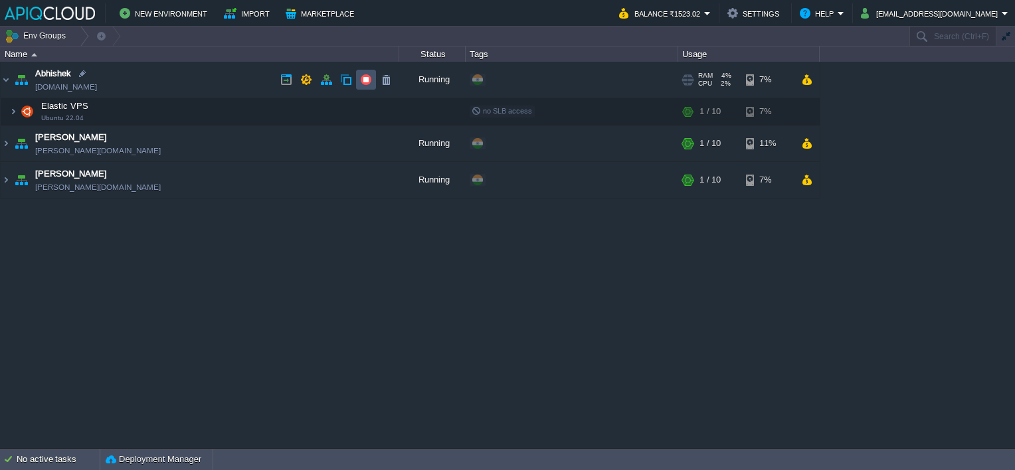
click at [365, 79] on button "button" at bounding box center [366, 80] width 12 height 12
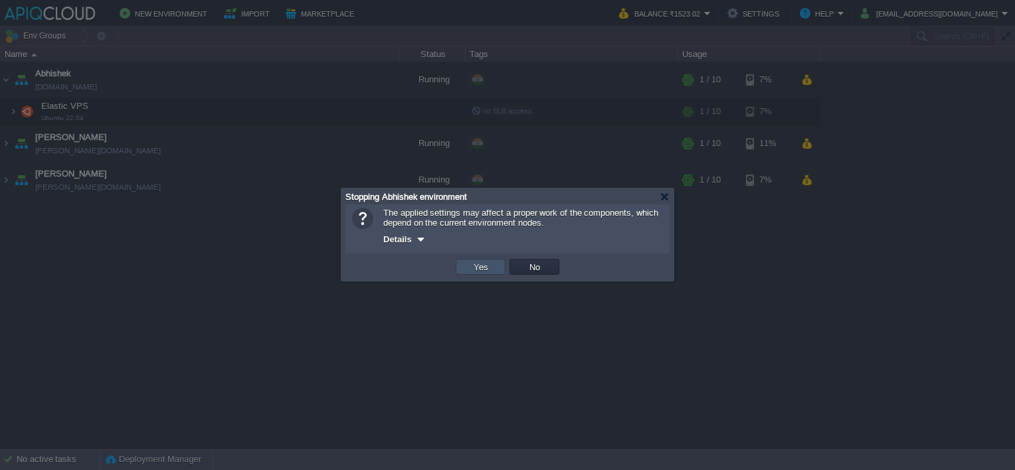
click at [482, 266] on button "Yes" at bounding box center [481, 267] width 23 height 12
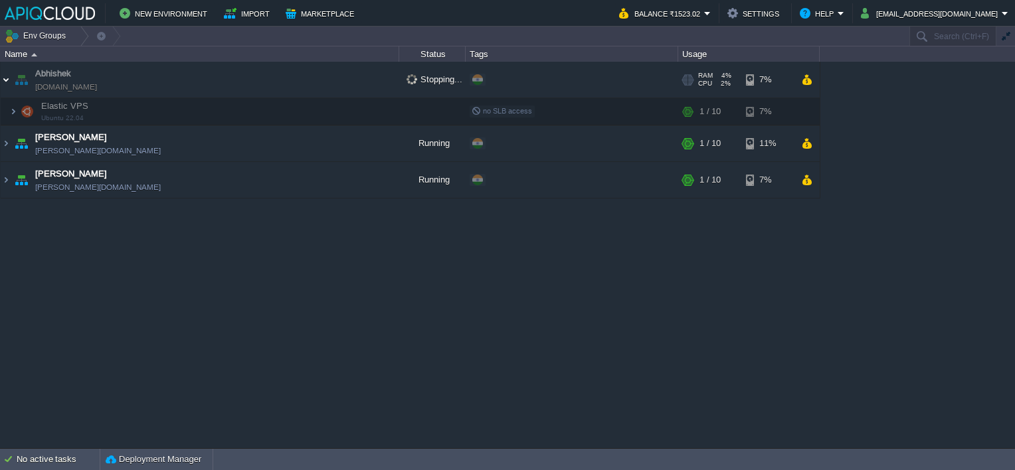
click at [3, 80] on img at bounding box center [6, 80] width 11 height 36
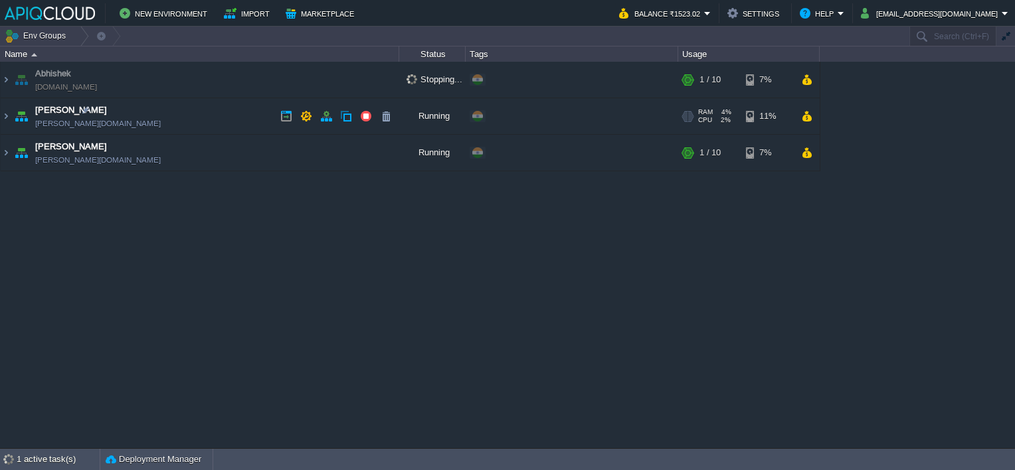
click at [17, 114] on img at bounding box center [21, 116] width 19 height 36
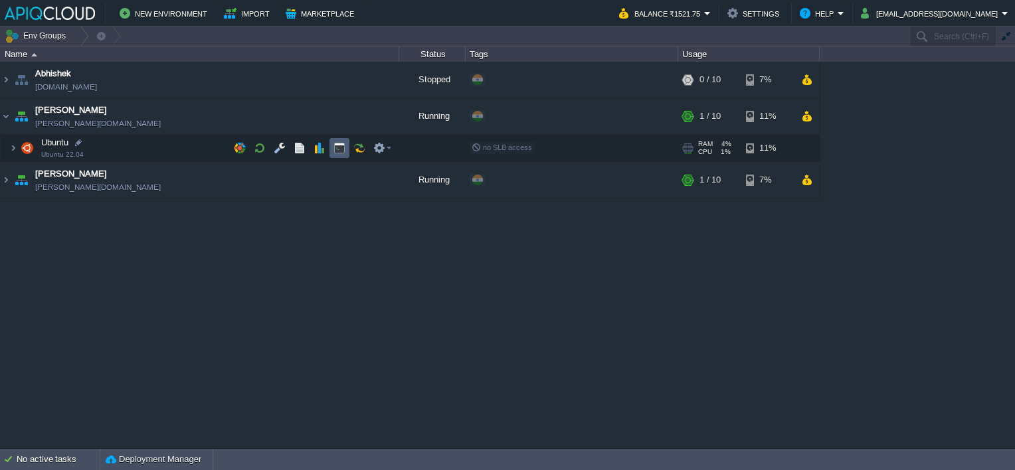
click at [333, 143] on button "button" at bounding box center [339, 148] width 12 height 12
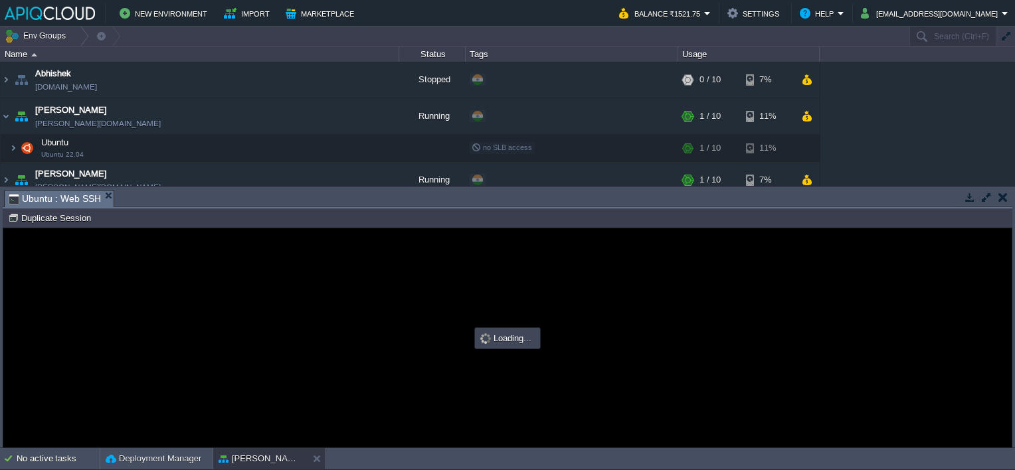
type input "#000000"
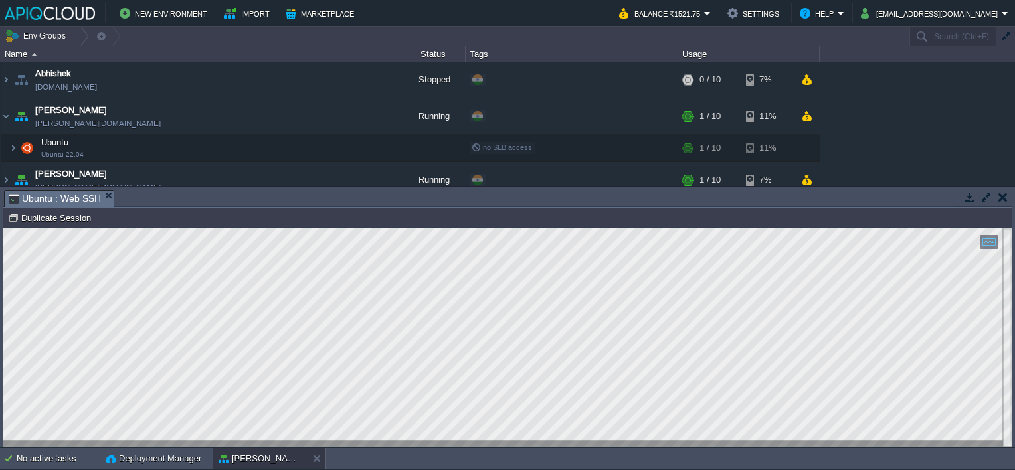
click at [999, 197] on button "button" at bounding box center [1002, 197] width 9 height 12
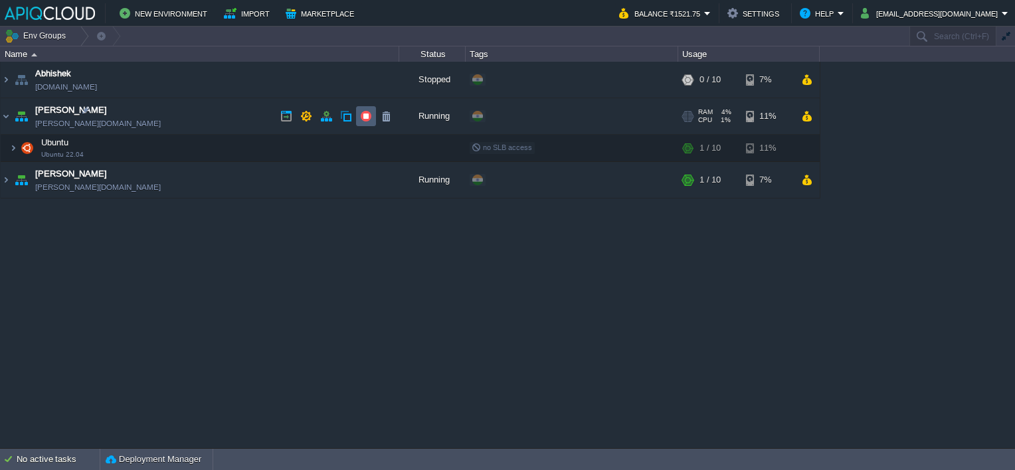
click at [363, 114] on button "button" at bounding box center [366, 116] width 12 height 12
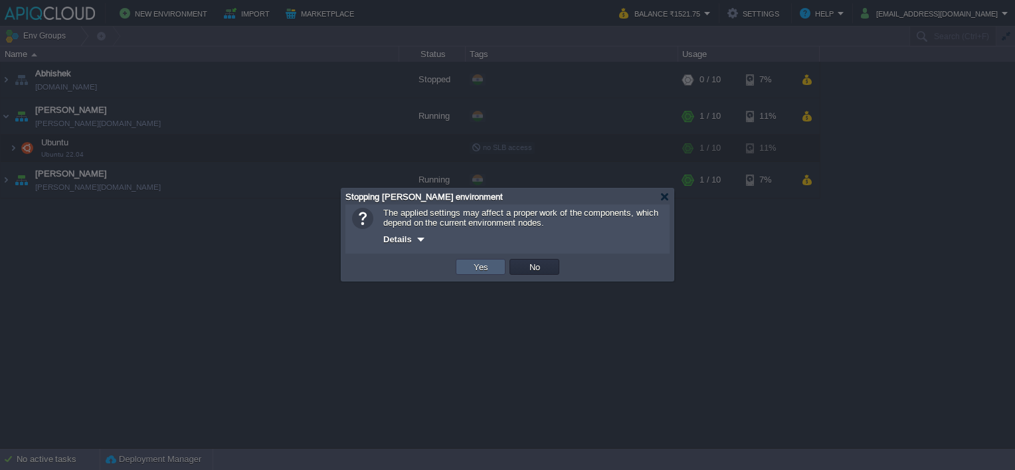
click at [469, 268] on td "Yes" at bounding box center [481, 267] width 50 height 16
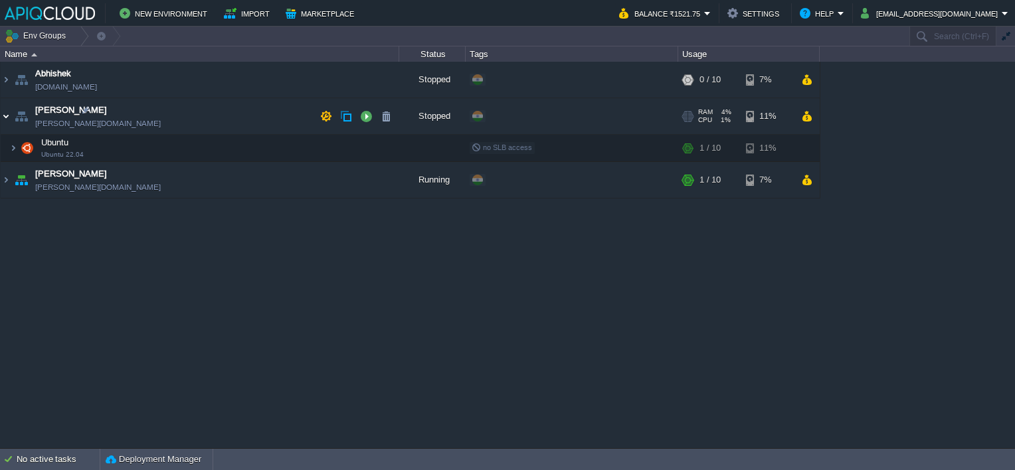
click at [3, 119] on img at bounding box center [6, 116] width 11 height 36
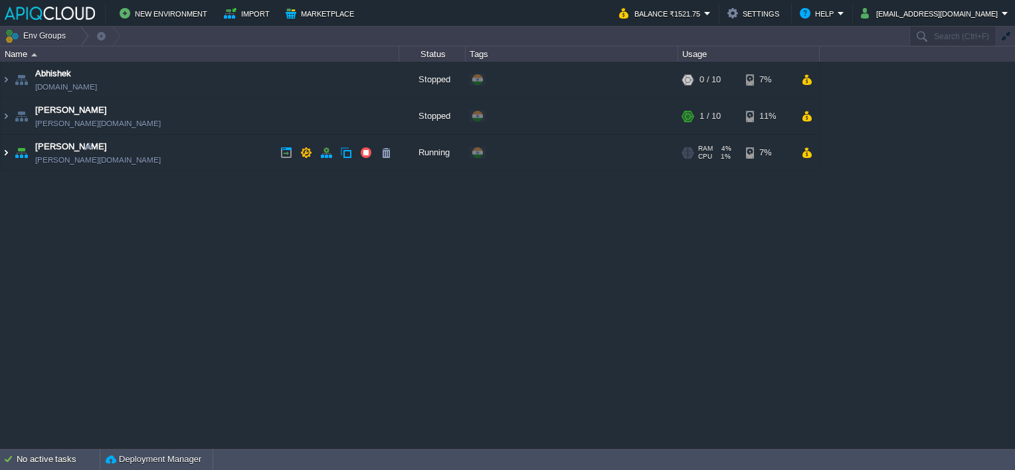
click at [8, 152] on img at bounding box center [6, 153] width 11 height 36
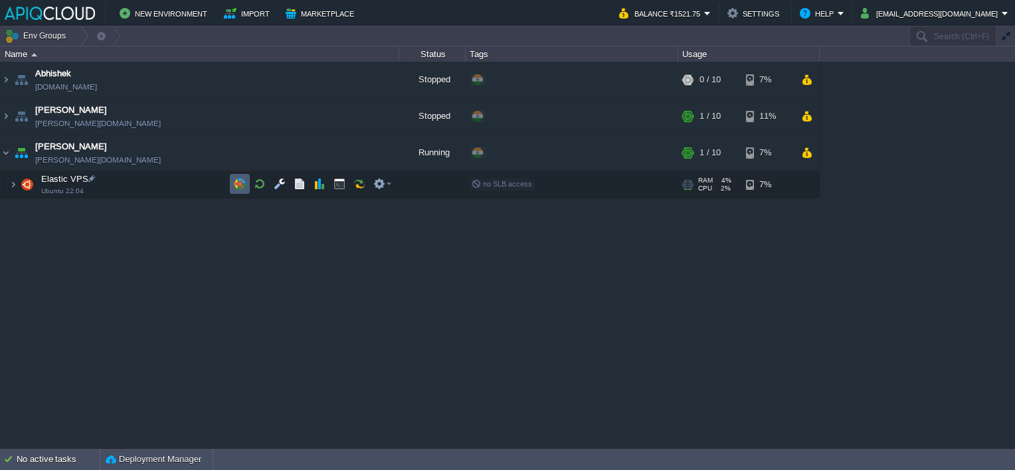
click at [243, 178] on button "button" at bounding box center [240, 184] width 12 height 12
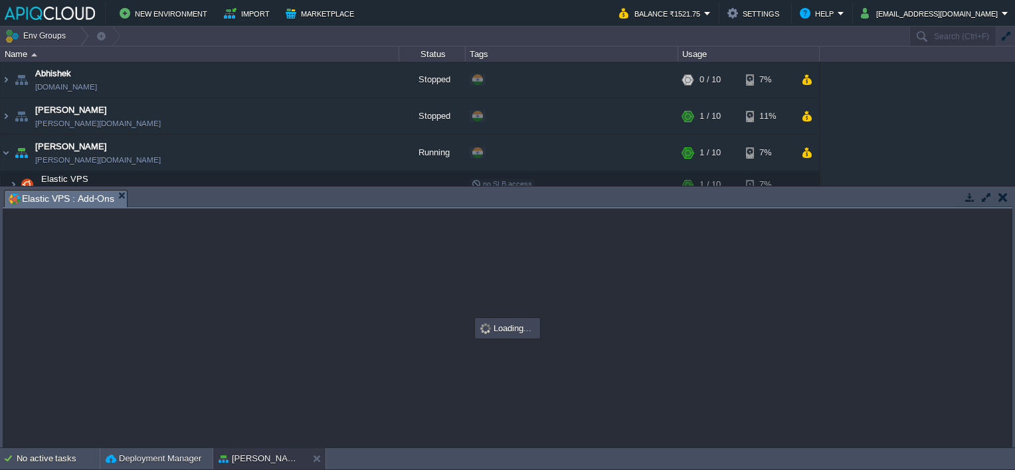
click at [1002, 199] on button "button" at bounding box center [1002, 197] width 9 height 12
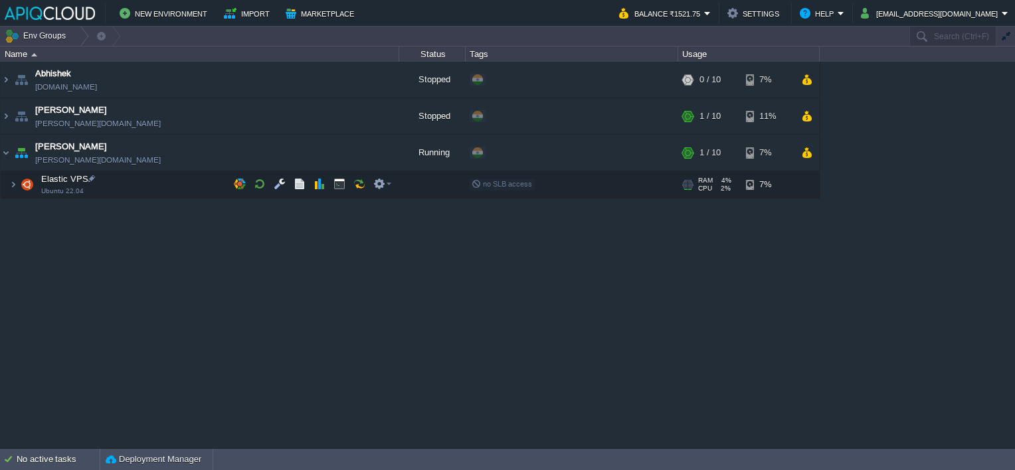
click at [8, 185] on span at bounding box center [5, 184] width 9 height 10
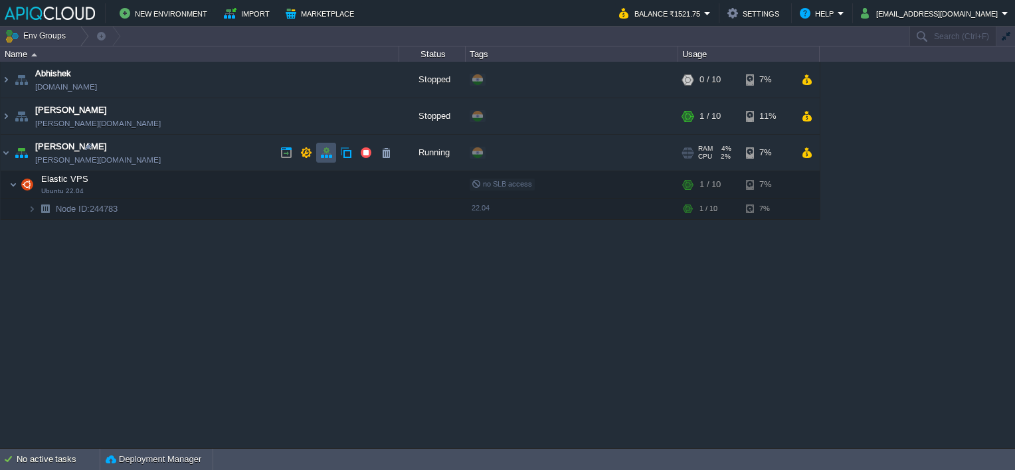
click at [322, 152] on button "button" at bounding box center [326, 153] width 12 height 12
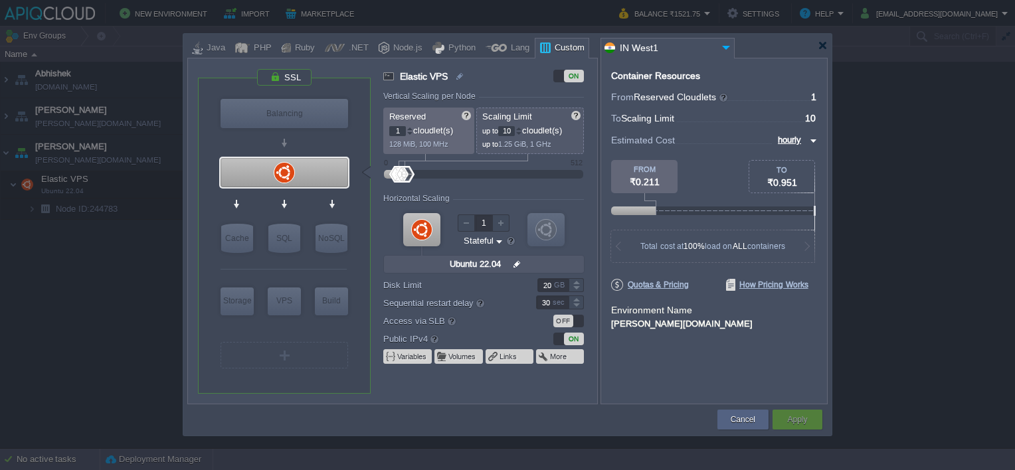
click at [17, 183] on div at bounding box center [507, 235] width 1015 height 470
click at [819, 45] on div at bounding box center [823, 46] width 10 height 10
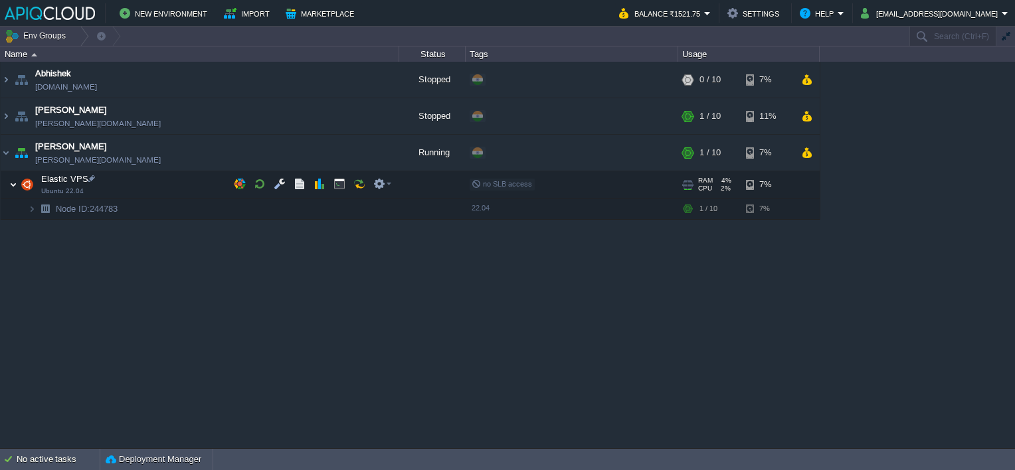
click at [17, 182] on img at bounding box center [13, 184] width 8 height 27
click at [21, 182] on img at bounding box center [27, 184] width 19 height 27
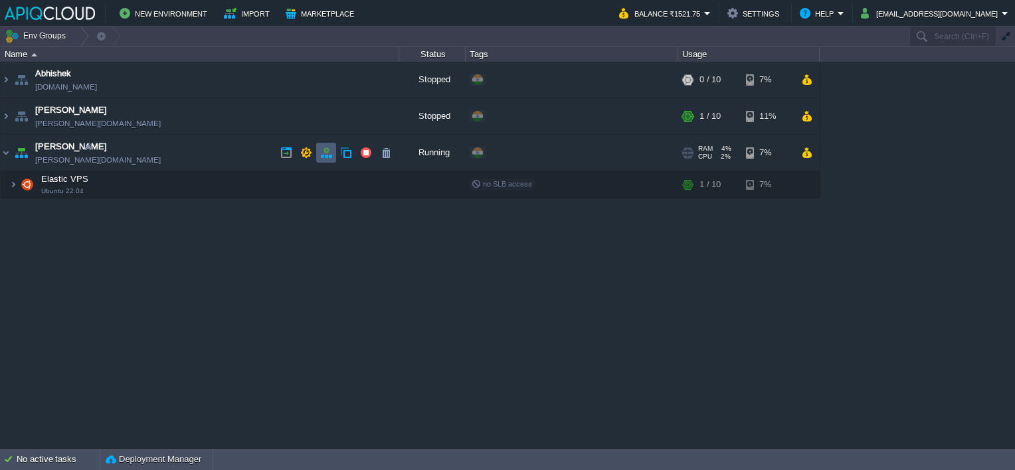
click at [320, 156] on button "button" at bounding box center [326, 153] width 12 height 12
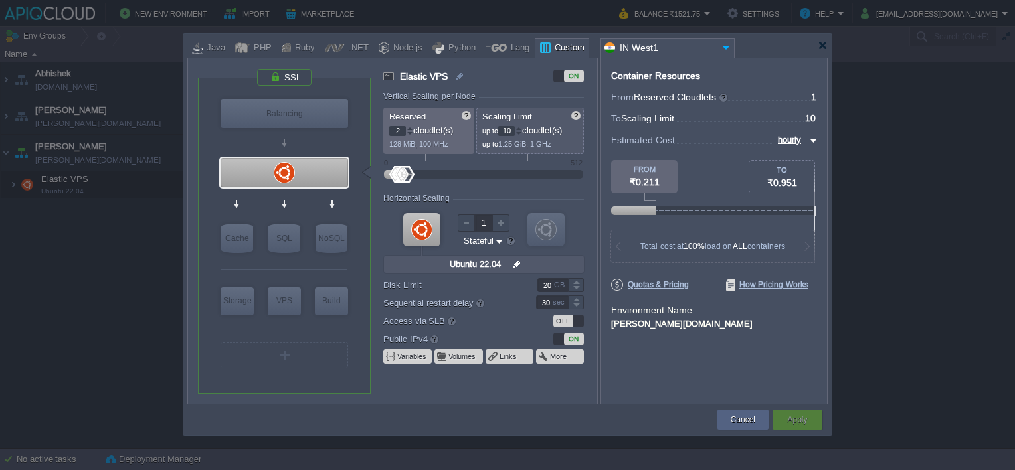
click at [409, 128] on div at bounding box center [410, 128] width 7 height 5
type input "3"
click at [409, 128] on div at bounding box center [410, 128] width 7 height 5
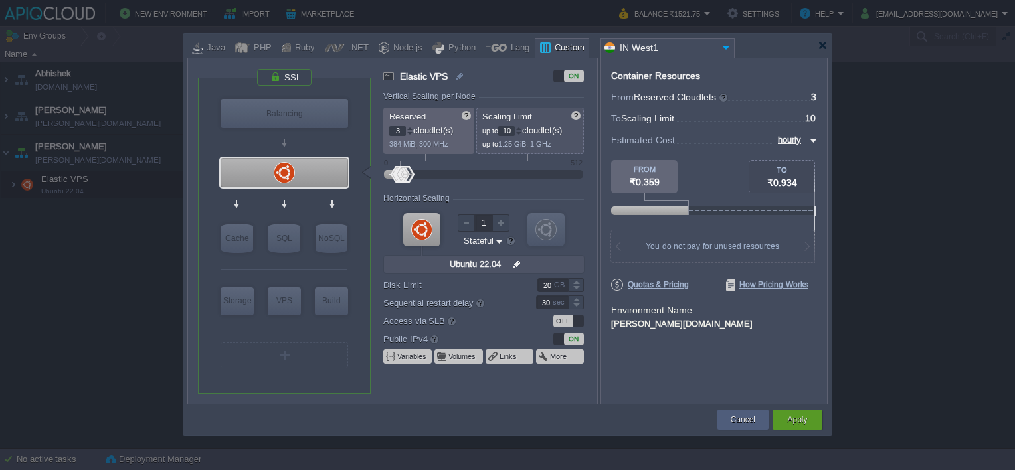
click at [799, 141] on body "New Environment Import Marketplace Bonus ₹0.00 Upgrade Account Balance ₹1521.75…" at bounding box center [507, 235] width 1015 height 470
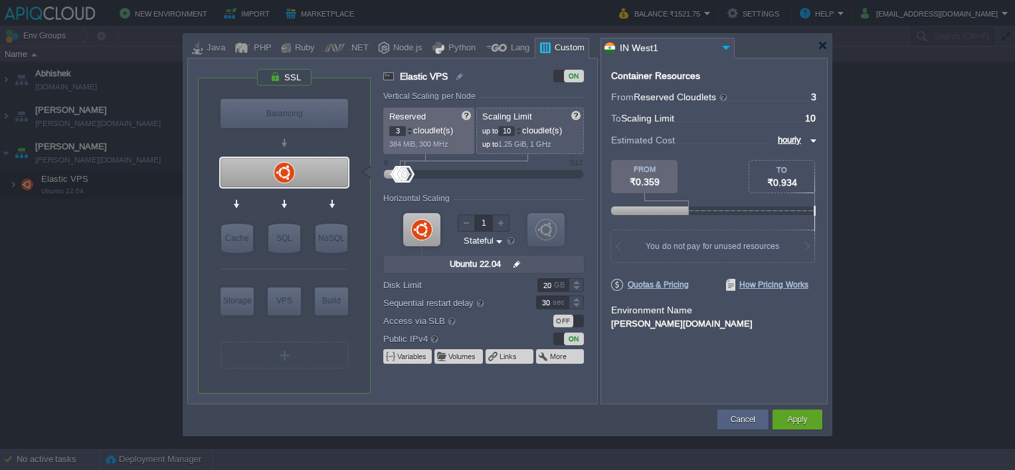
click at [804, 141] on input "hourly" at bounding box center [790, 140] width 33 height 15
click at [788, 156] on div "monthly" at bounding box center [793, 156] width 45 height 16
type input "monthly"
click at [521, 131] on div at bounding box center [519, 131] width 6 height 1
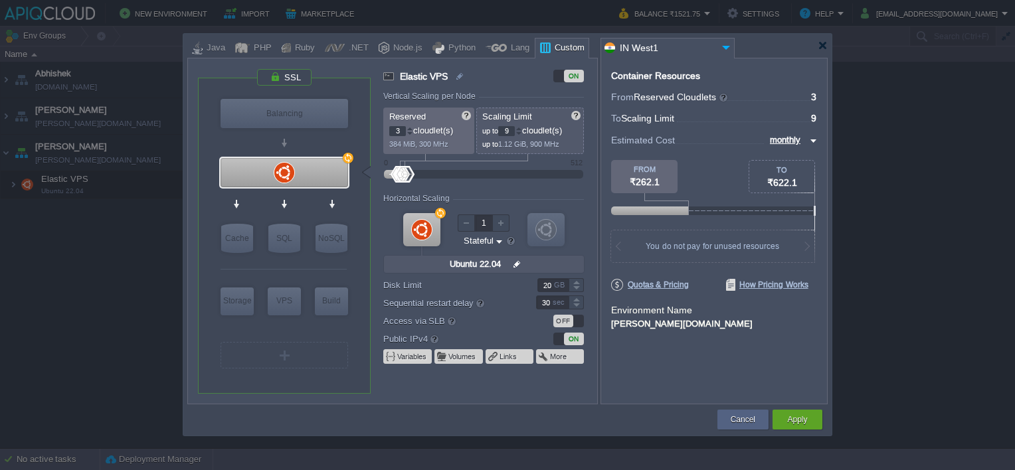
click at [521, 132] on div at bounding box center [518, 134] width 7 height 5
type input "8"
click at [521, 132] on div at bounding box center [518, 134] width 7 height 5
click at [733, 414] on button "Cancel" at bounding box center [743, 419] width 25 height 13
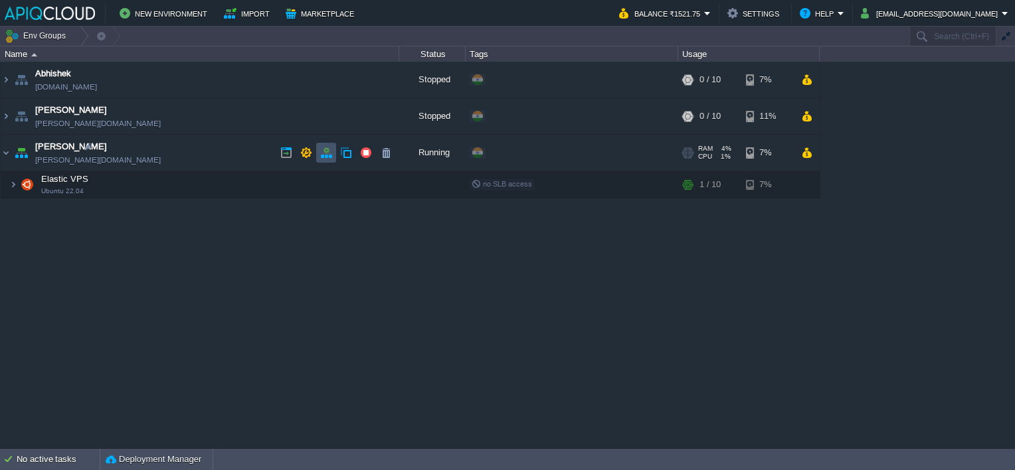
click at [325, 151] on button "button" at bounding box center [326, 153] width 12 height 12
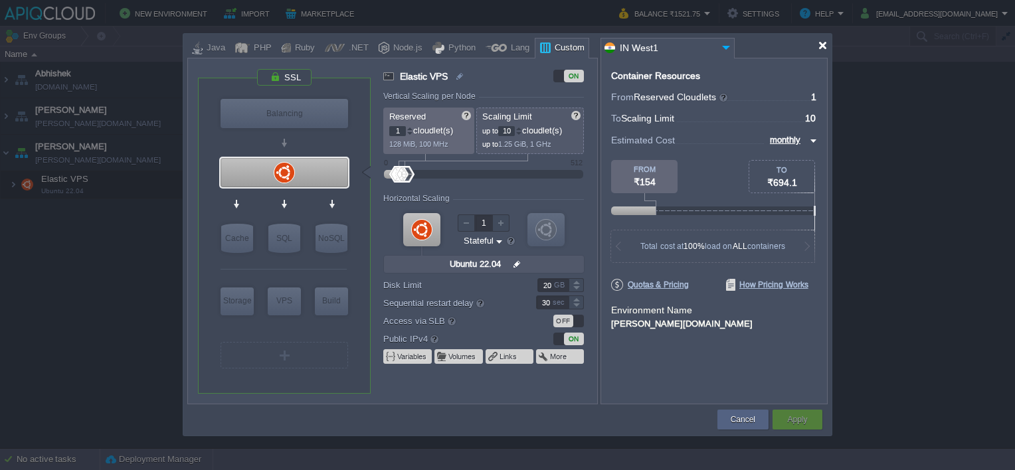
click at [819, 47] on div at bounding box center [823, 46] width 10 height 10
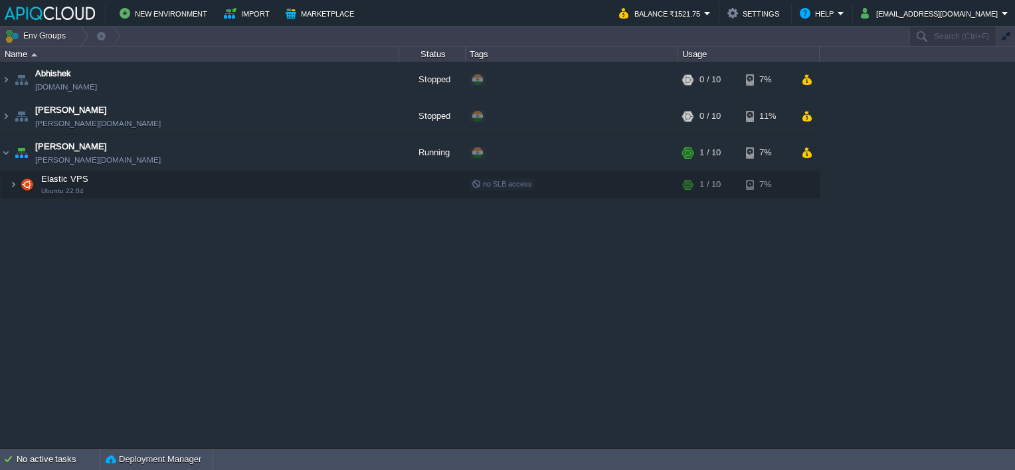
click at [470, 339] on div "Abhishek [DOMAIN_NAME] Stopped + Add to Env Group RAM 0% CPU 0% 0 / 10 7% Elast…" at bounding box center [507, 255] width 1015 height 387
click at [339, 183] on button "button" at bounding box center [339, 184] width 12 height 12
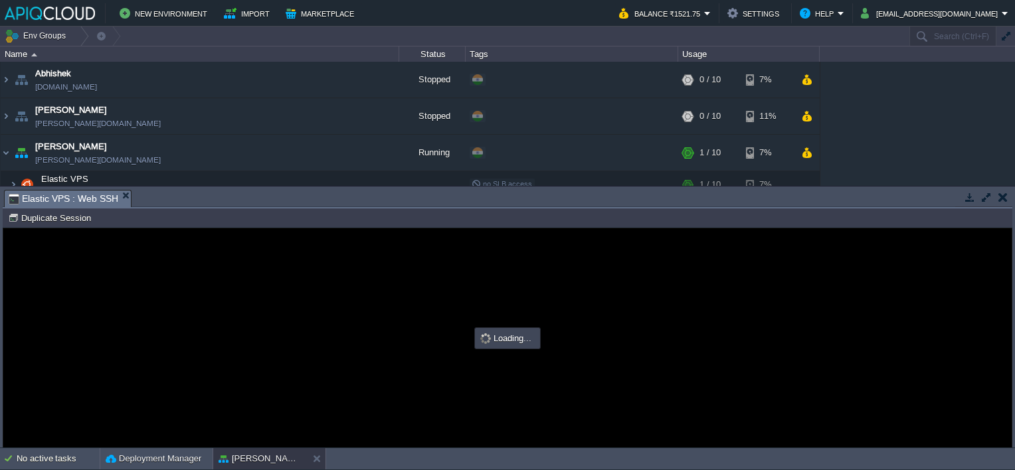
type input "#000000"
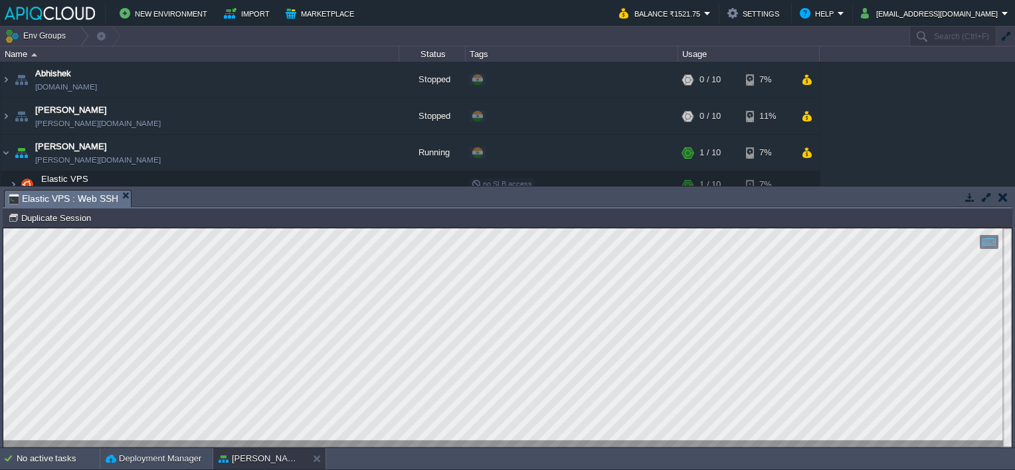
click at [1003, 194] on button "button" at bounding box center [1002, 197] width 9 height 12
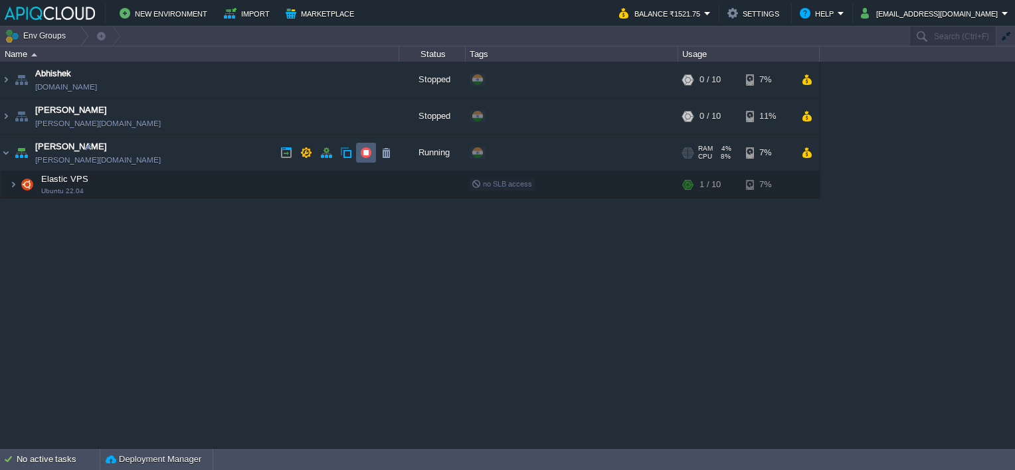
click at [367, 154] on button "button" at bounding box center [366, 153] width 12 height 12
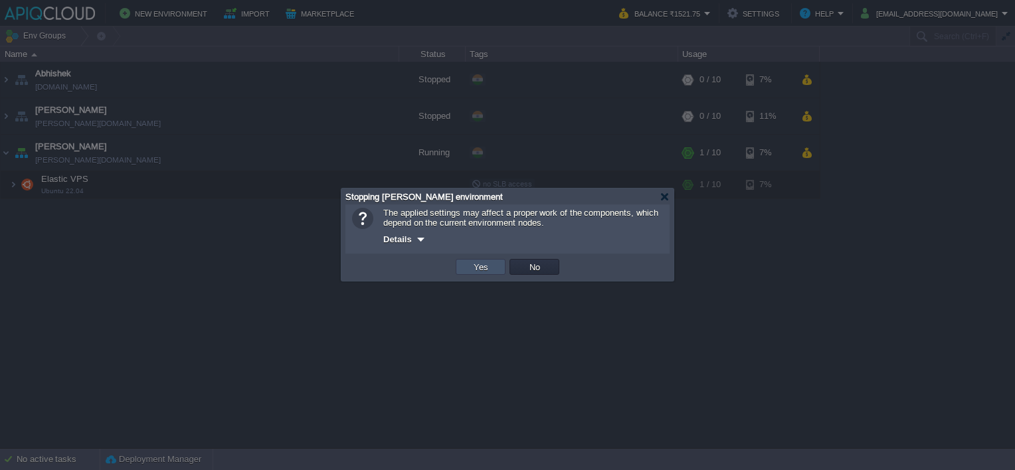
click at [470, 268] on button "Yes" at bounding box center [481, 267] width 23 height 12
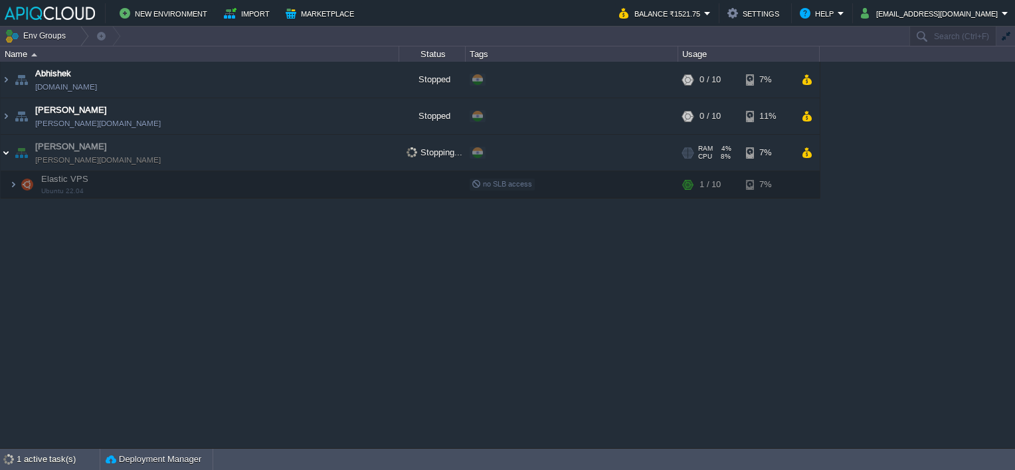
click at [6, 154] on img at bounding box center [6, 153] width 11 height 36
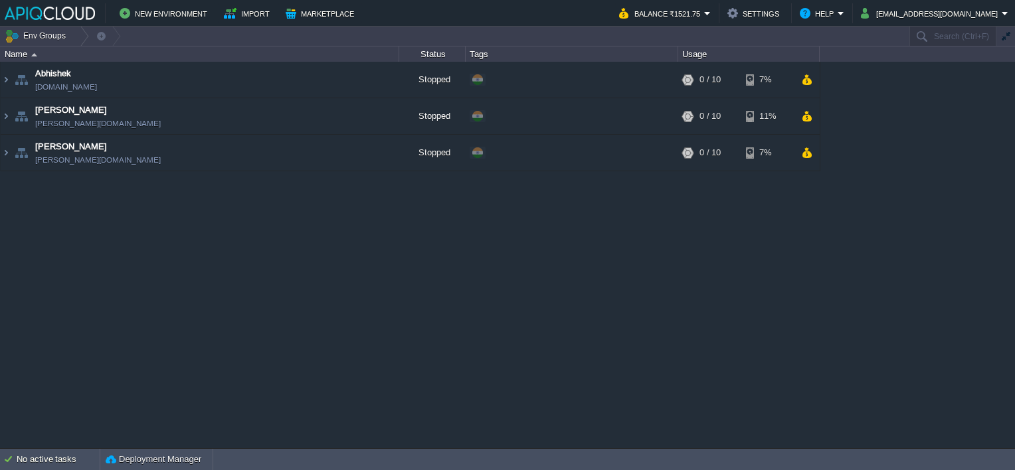
click at [420, 275] on div "Abhishek [DOMAIN_NAME] Stopped + Add to Env Group RAM 0% CPU 0% 0 / 10 7% Elast…" at bounding box center [507, 255] width 1015 height 387
